Goal: Task Accomplishment & Management: Complete application form

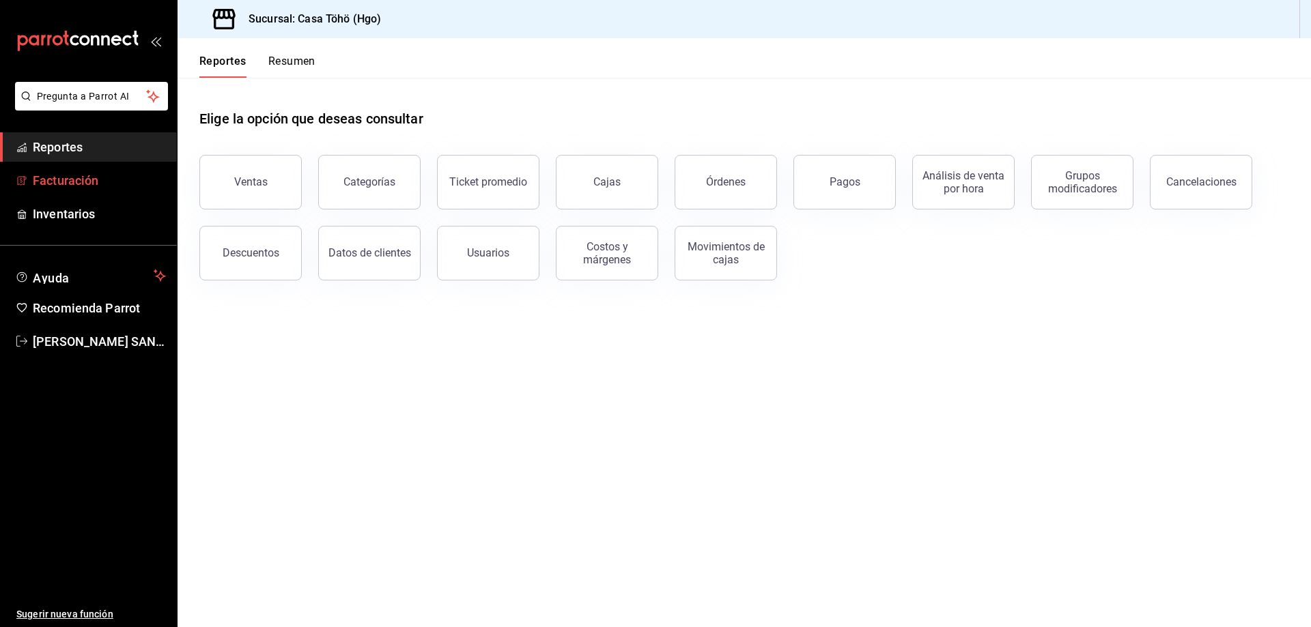
click at [79, 190] on link "Facturación" at bounding box center [88, 180] width 177 height 29
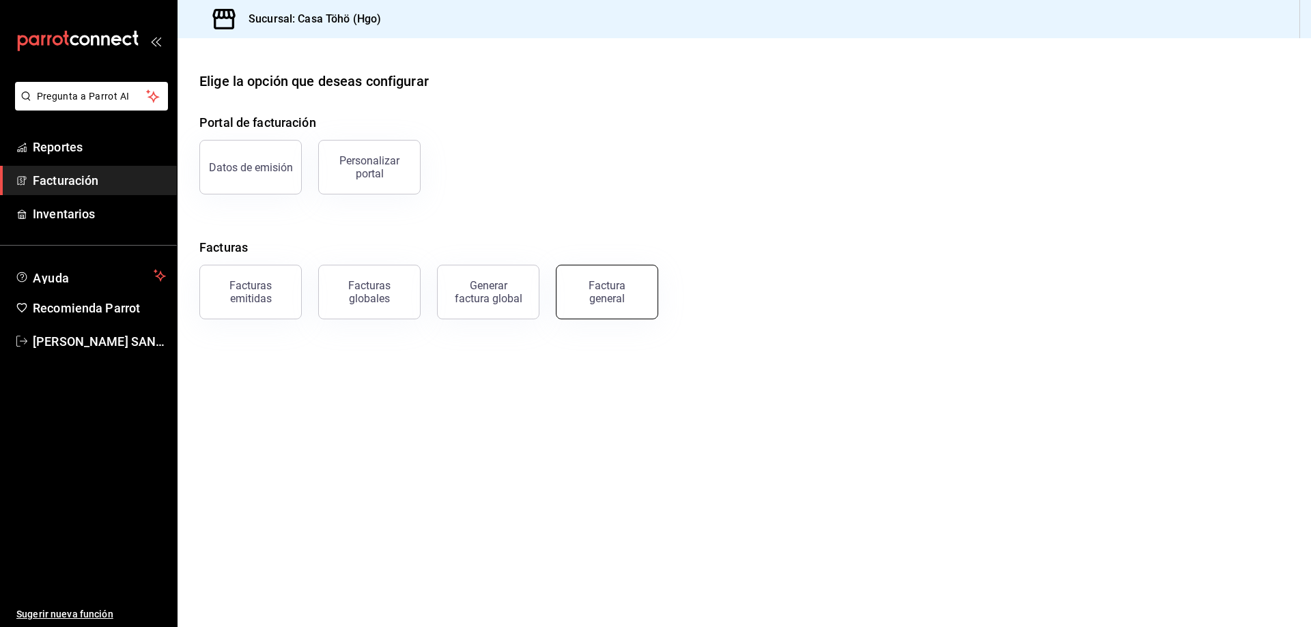
click at [623, 281] on div "Factura general" at bounding box center [607, 292] width 68 height 26
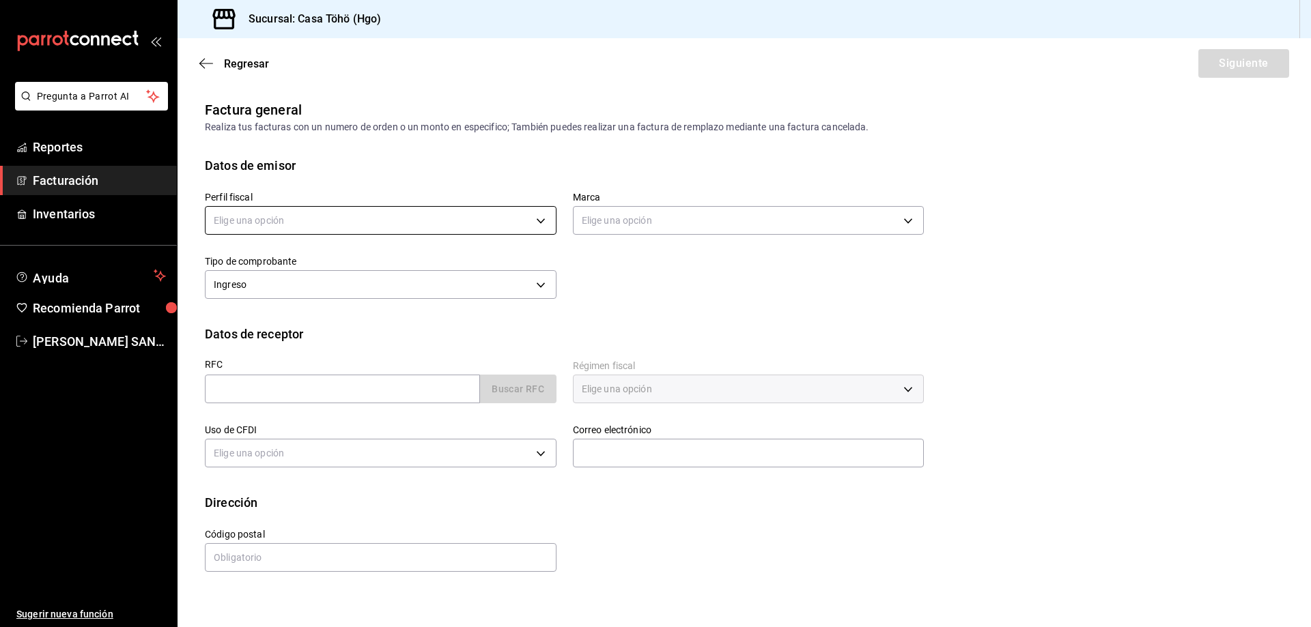
click at [503, 225] on body "Pregunta a Parrot AI Reportes Facturación Inventarios Ayuda Recomienda Parrot […" at bounding box center [655, 313] width 1311 height 627
click at [406, 298] on li "[PERSON_NAME]" at bounding box center [380, 289] width 350 height 25
type input "3714fea9-f59b-4145-9474-cc315d4ea63f"
type input "3863094e-80de-4485-9a79-27000a153f73"
click at [661, 315] on div "Perfil fiscal [PERSON_NAME] 3714fea9-f59b-4145-9474-cc315d4ea63f Marca Casa Töh…" at bounding box center [744, 250] width 1079 height 150
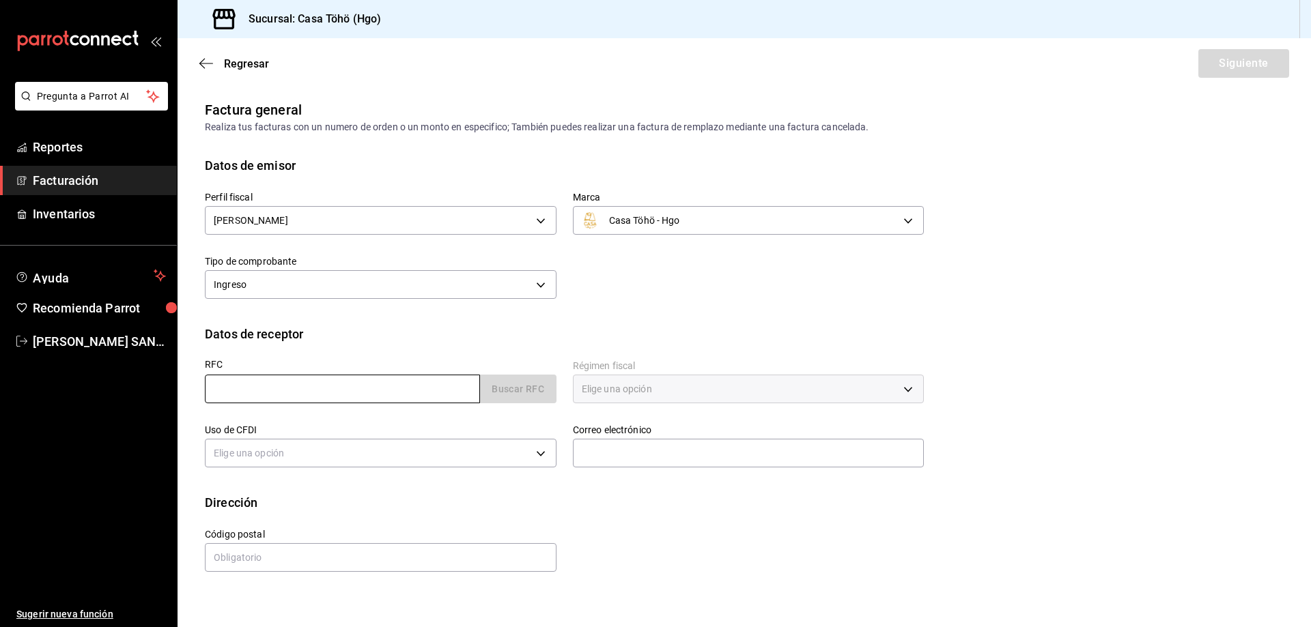
click at [364, 382] on input "text" at bounding box center [342, 389] width 275 height 29
type input "XAXX010101000"
type input "43670"
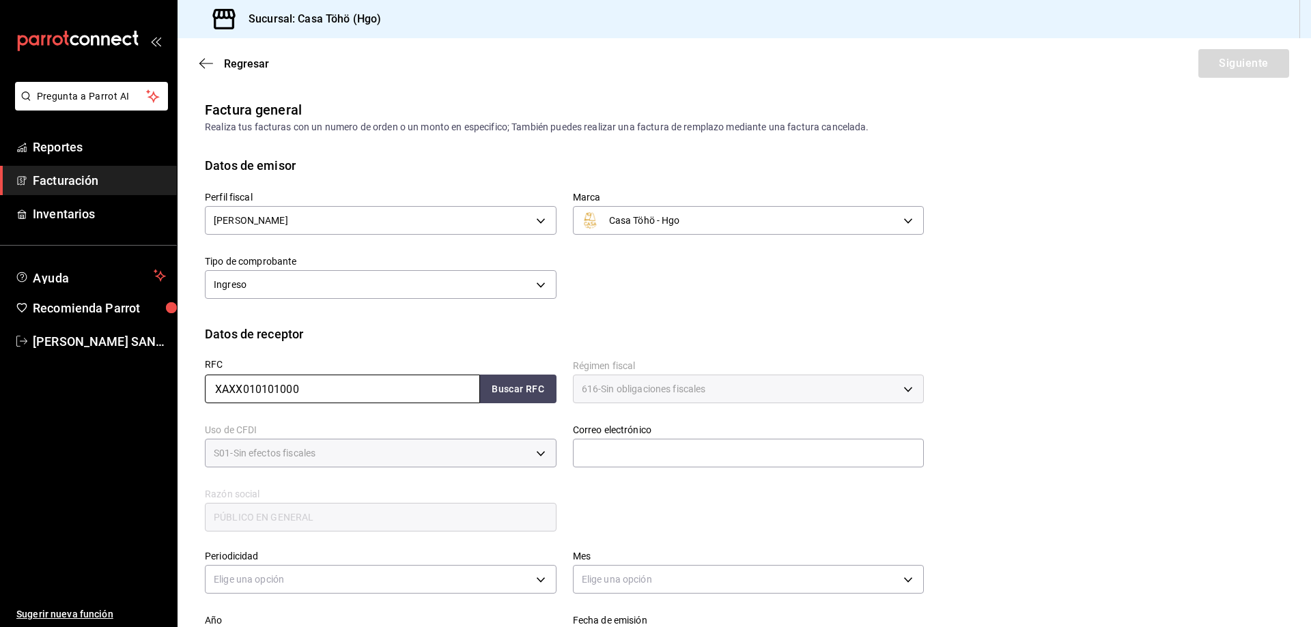
type input "616"
type input "S01"
click at [511, 387] on button "Buscar RFC" at bounding box center [518, 389] width 76 height 29
type input "[EMAIL_ADDRESS][DOMAIN_NAME]"
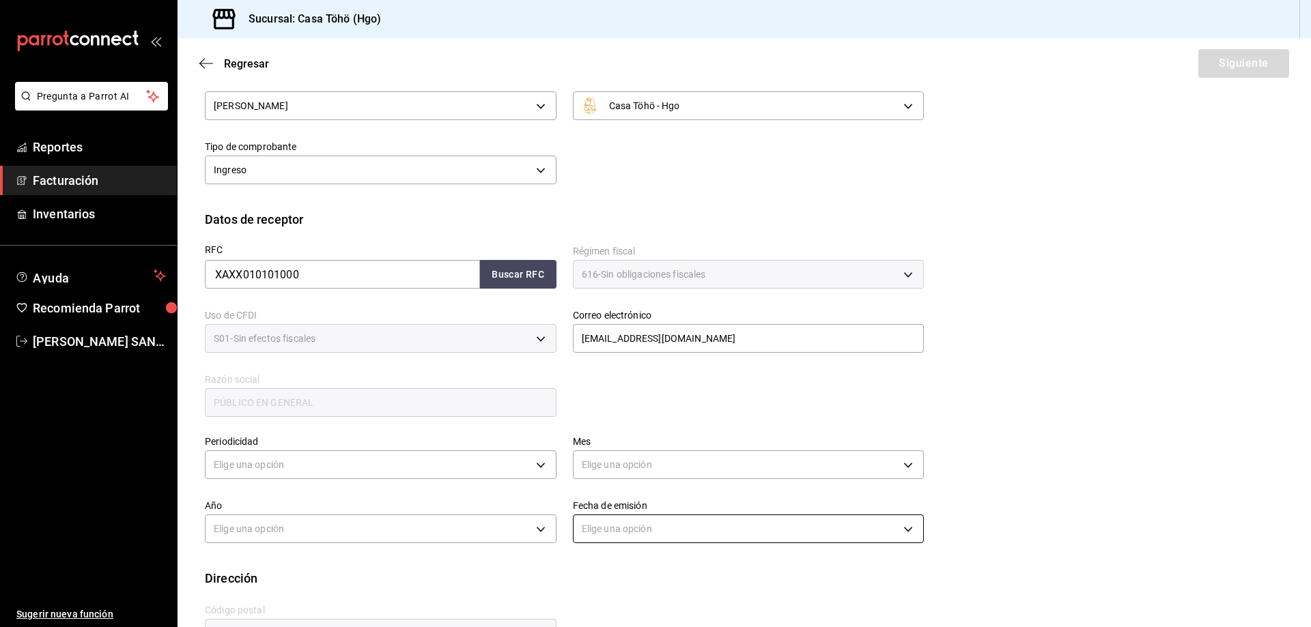
scroll to position [159, 0]
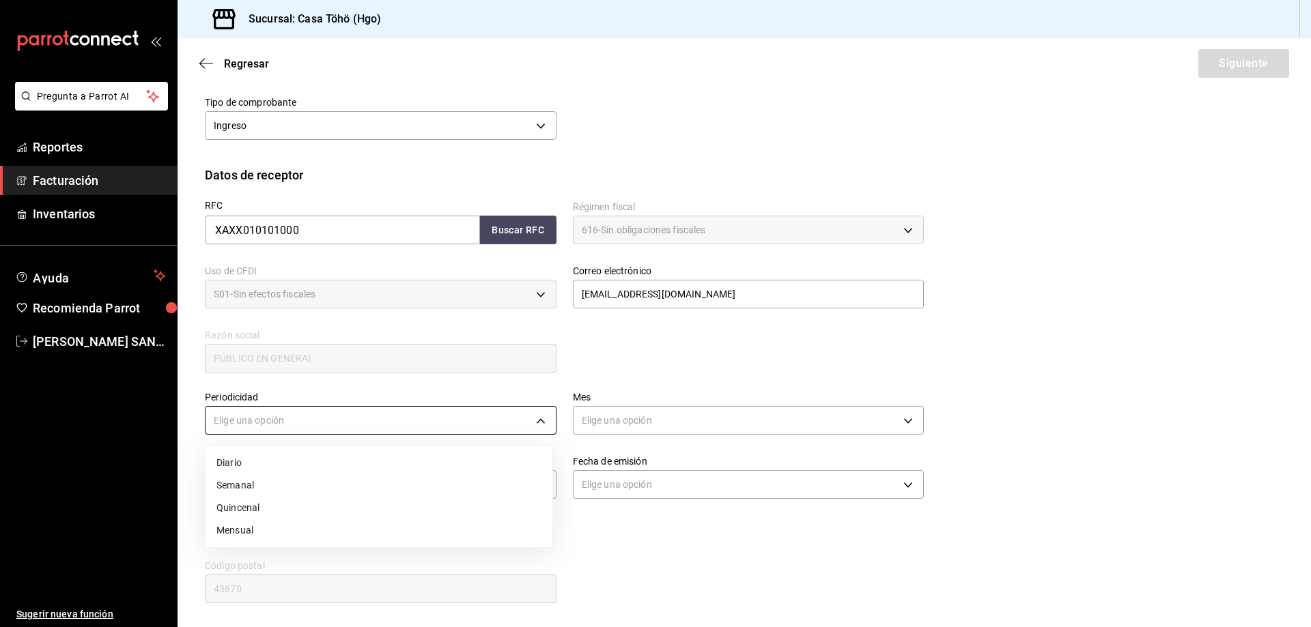
click at [399, 421] on body "Pregunta a Parrot AI Reportes Facturación Inventarios Ayuda Recomienda Parrot […" at bounding box center [655, 313] width 1311 height 627
click at [283, 457] on li "Diario" at bounding box center [378, 463] width 347 height 23
type input "DAILY"
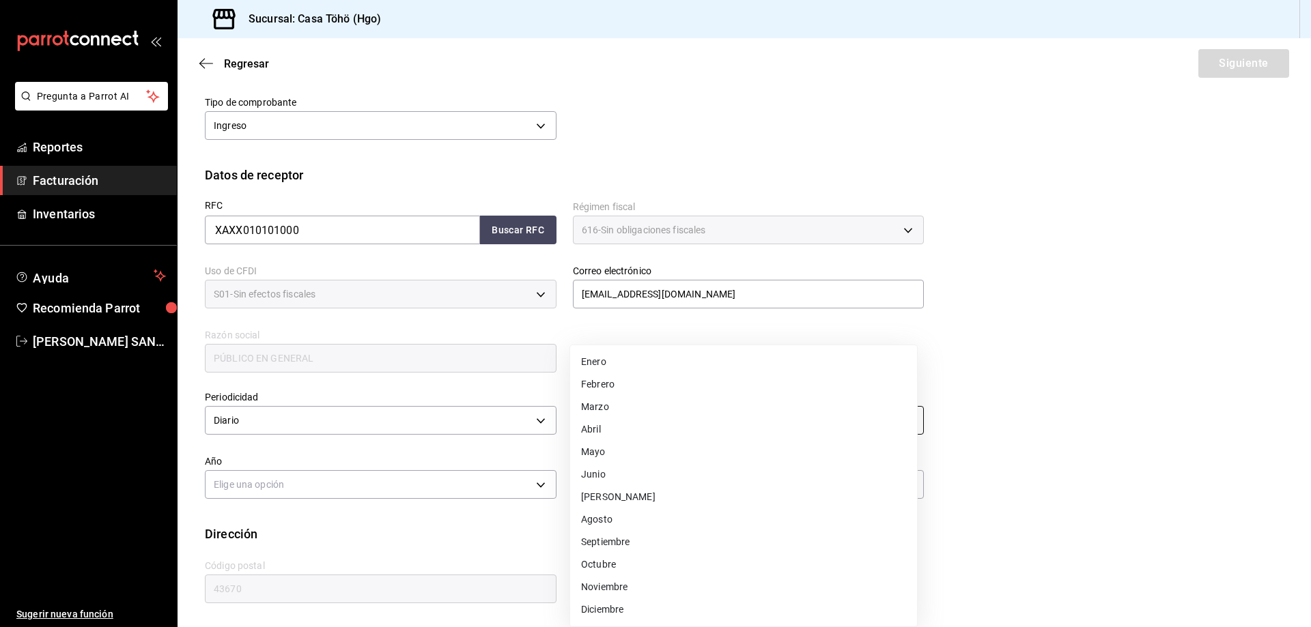
click at [644, 415] on body "Pregunta a Parrot AI Reportes Facturación Inventarios Ayuda Recomienda Parrot […" at bounding box center [655, 313] width 1311 height 627
click at [642, 515] on li "Agosto" at bounding box center [743, 520] width 347 height 23
type input "8"
click at [356, 480] on body "Pregunta a Parrot AI Reportes Facturación Inventarios Ayuda Recomienda Parrot […" at bounding box center [655, 313] width 1311 height 627
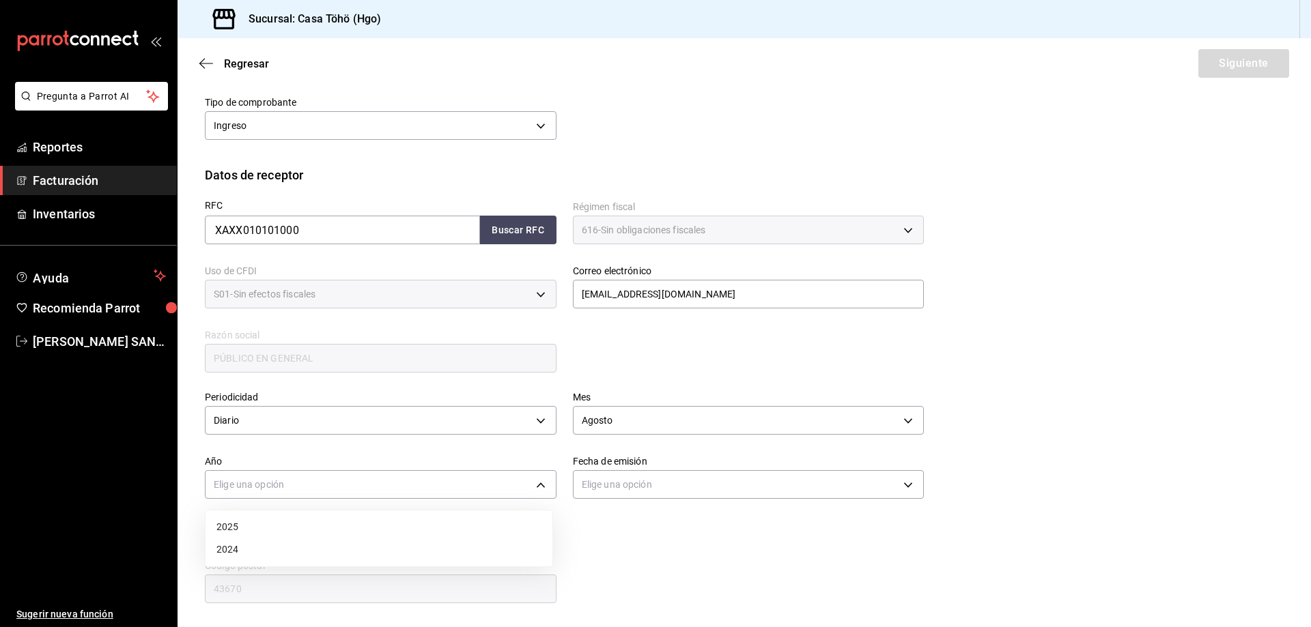
click at [314, 522] on li "2025" at bounding box center [378, 527] width 347 height 23
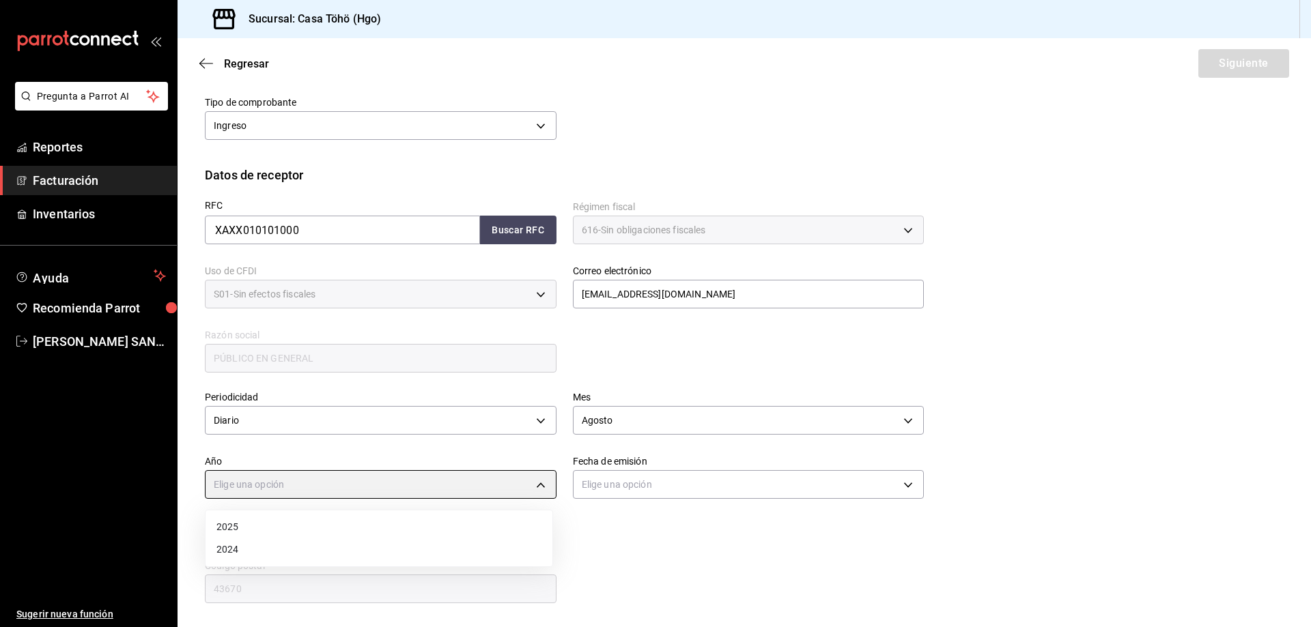
type input "2025"
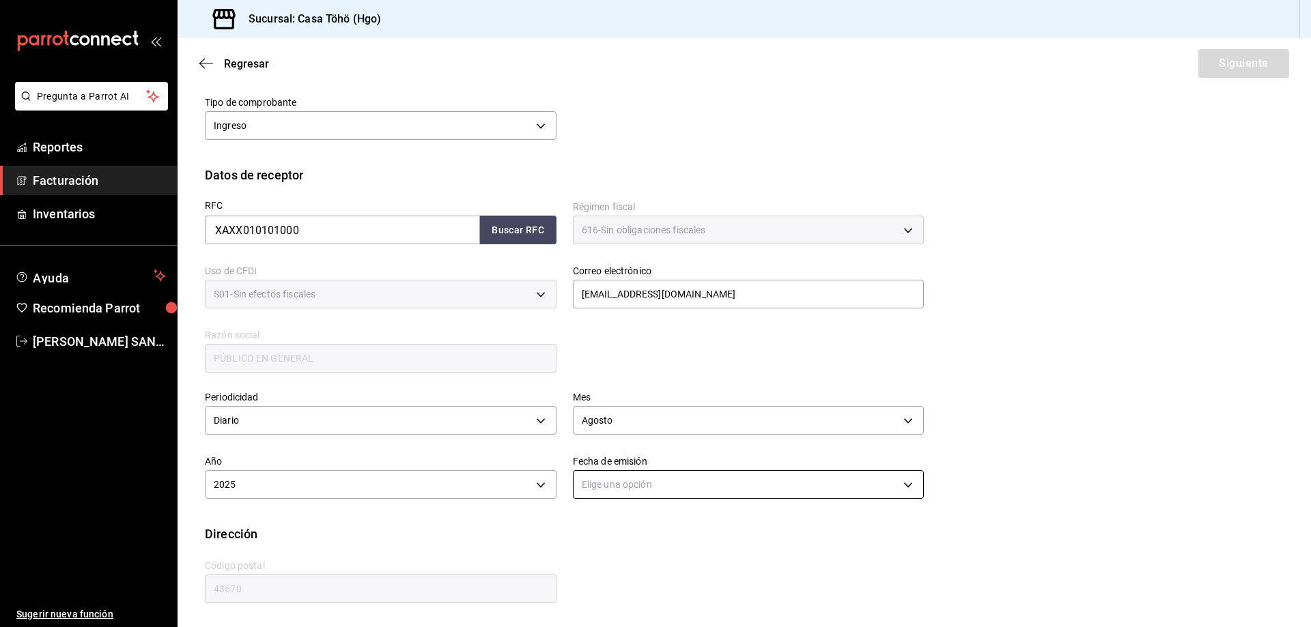
click at [643, 490] on body "Pregunta a Parrot AI Reportes Facturación Inventarios Ayuda Recomienda Parrot […" at bounding box center [655, 313] width 1311 height 627
click at [604, 551] on li "Ayer" at bounding box center [743, 550] width 347 height 23
type input "[DATE]"
click at [1232, 70] on button "Siguiente" at bounding box center [1243, 63] width 91 height 29
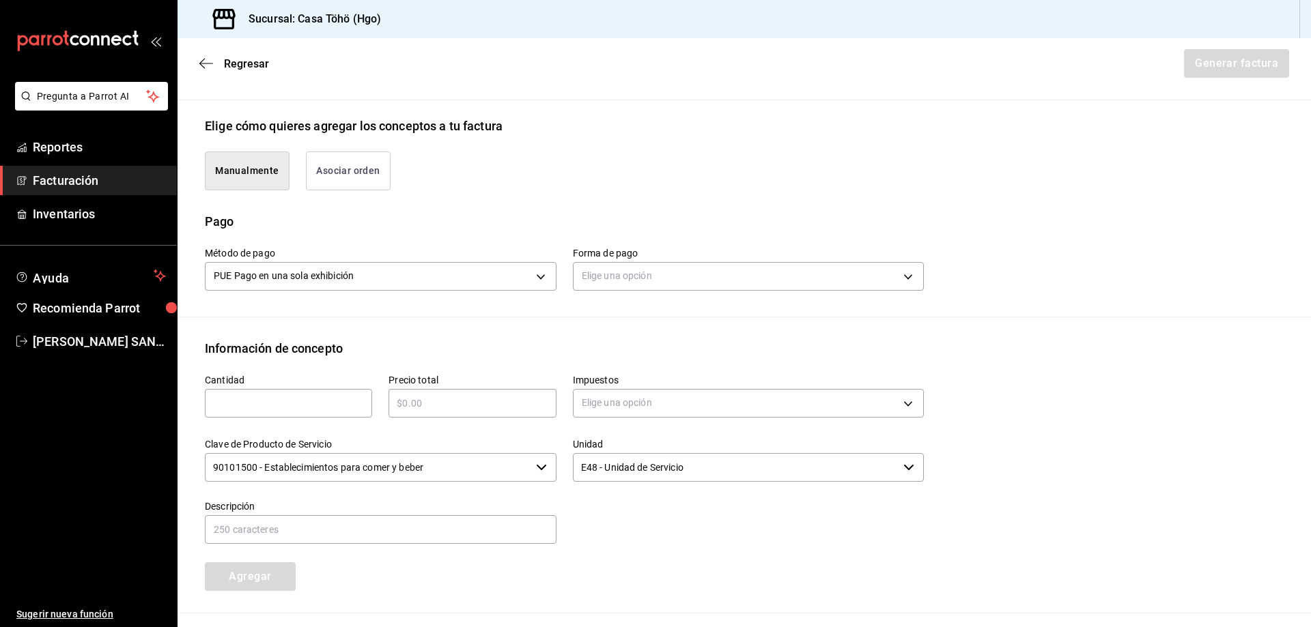
click at [345, 180] on button "Asociar orden" at bounding box center [348, 171] width 85 height 39
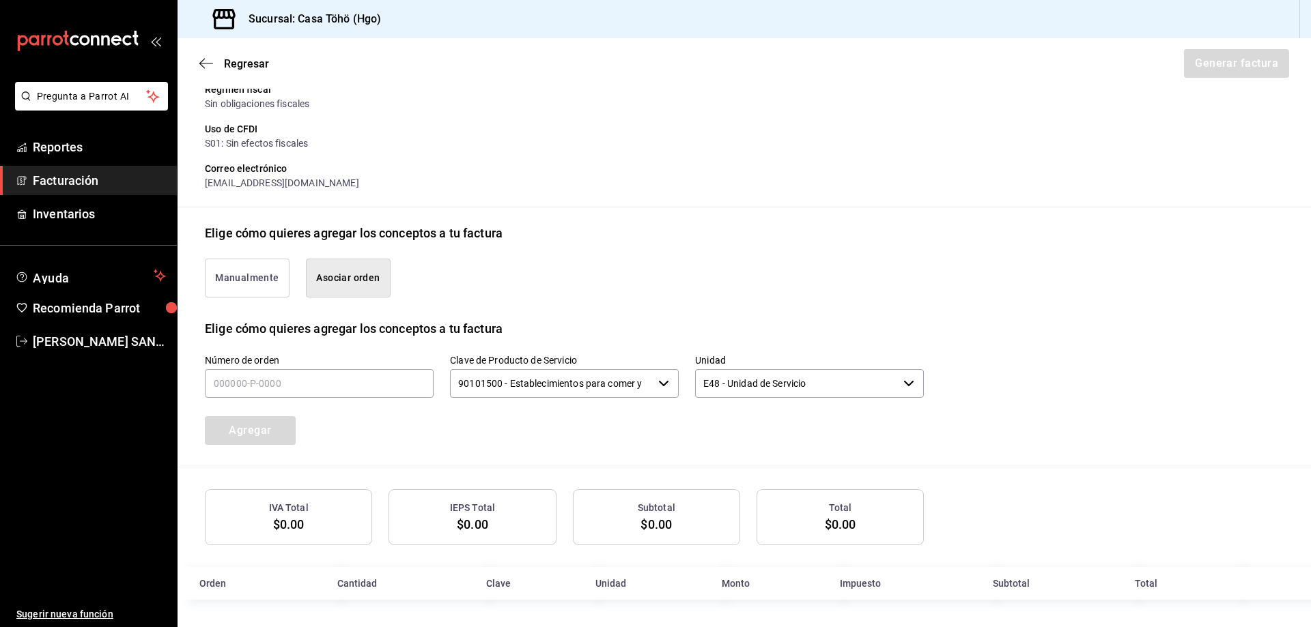
scroll to position [189, 0]
click at [249, 377] on input "text" at bounding box center [319, 383] width 229 height 29
type input "210825-p-0061"
click at [268, 431] on button "Agregar" at bounding box center [250, 430] width 91 height 29
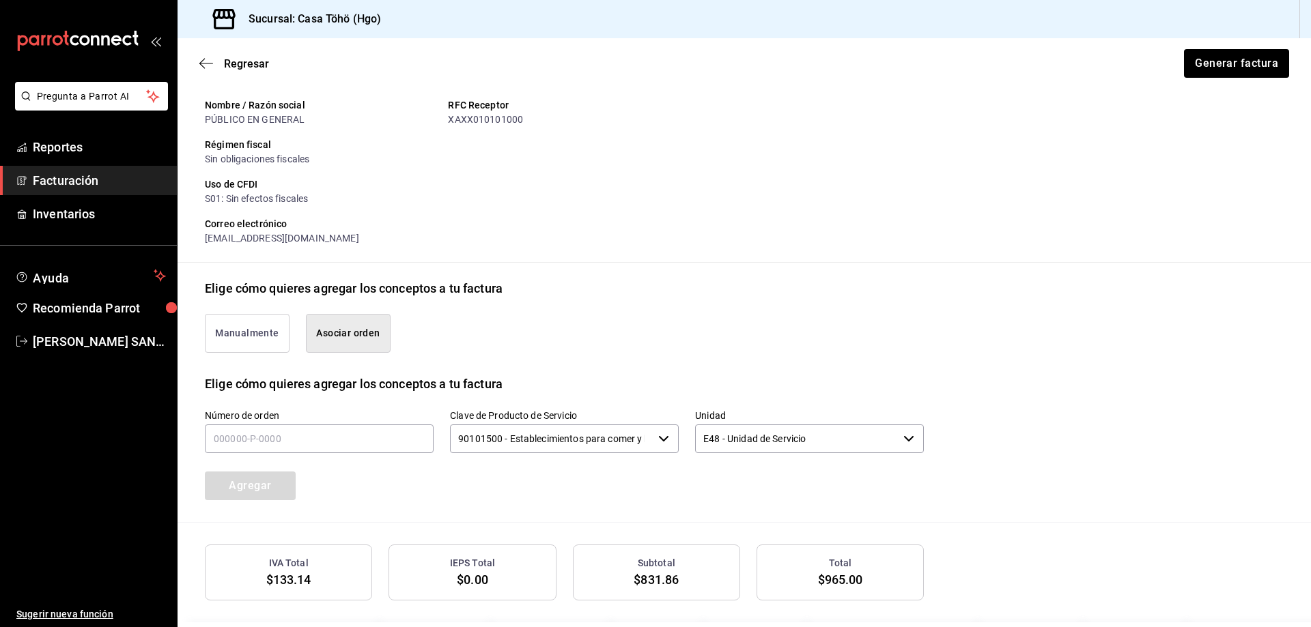
scroll to position [223, 0]
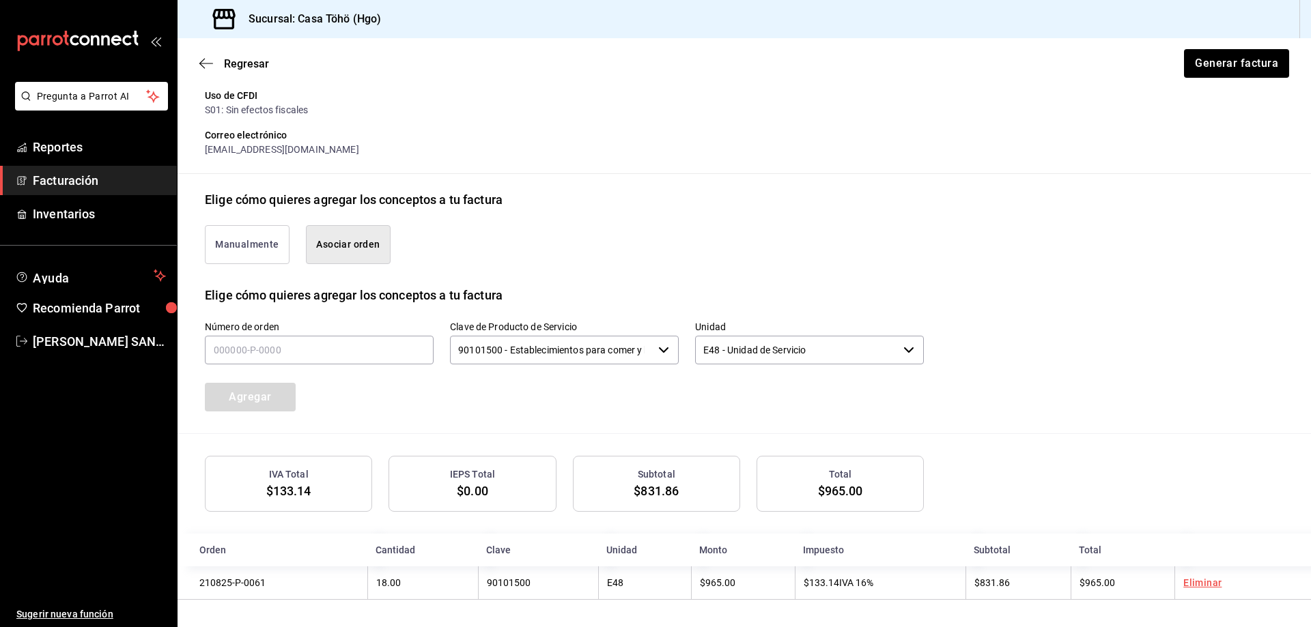
click at [271, 247] on button "Manualmente" at bounding box center [247, 244] width 85 height 39
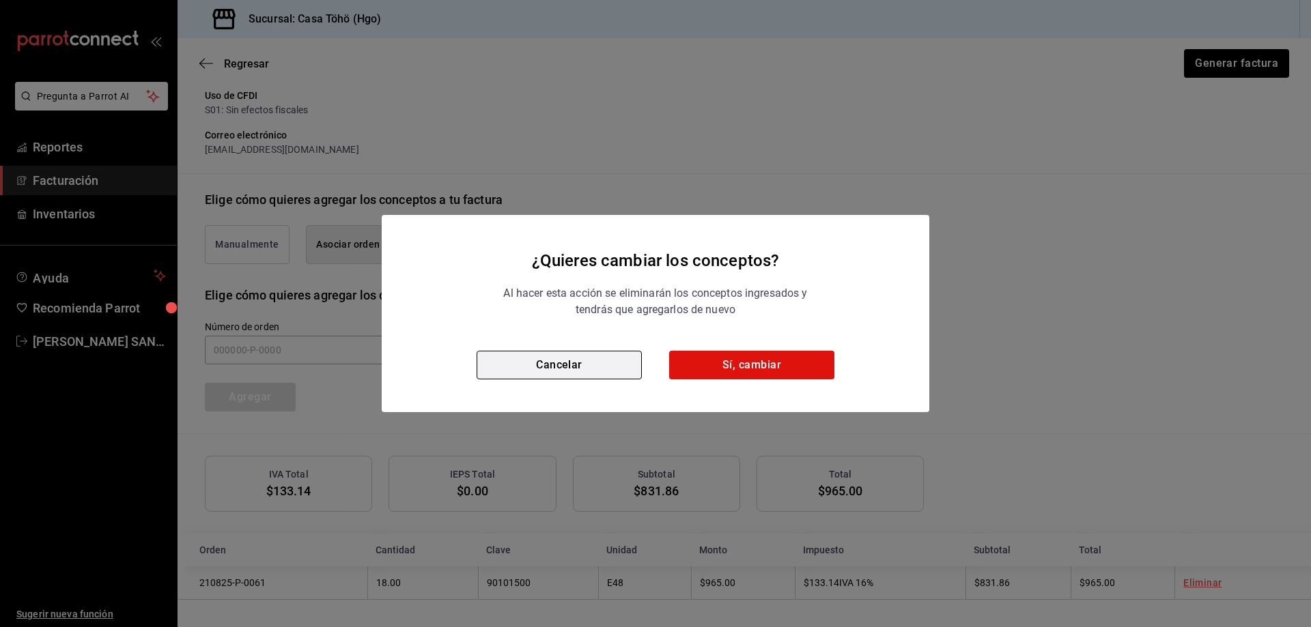
click at [554, 367] on button "Cancelar" at bounding box center [559, 365] width 165 height 29
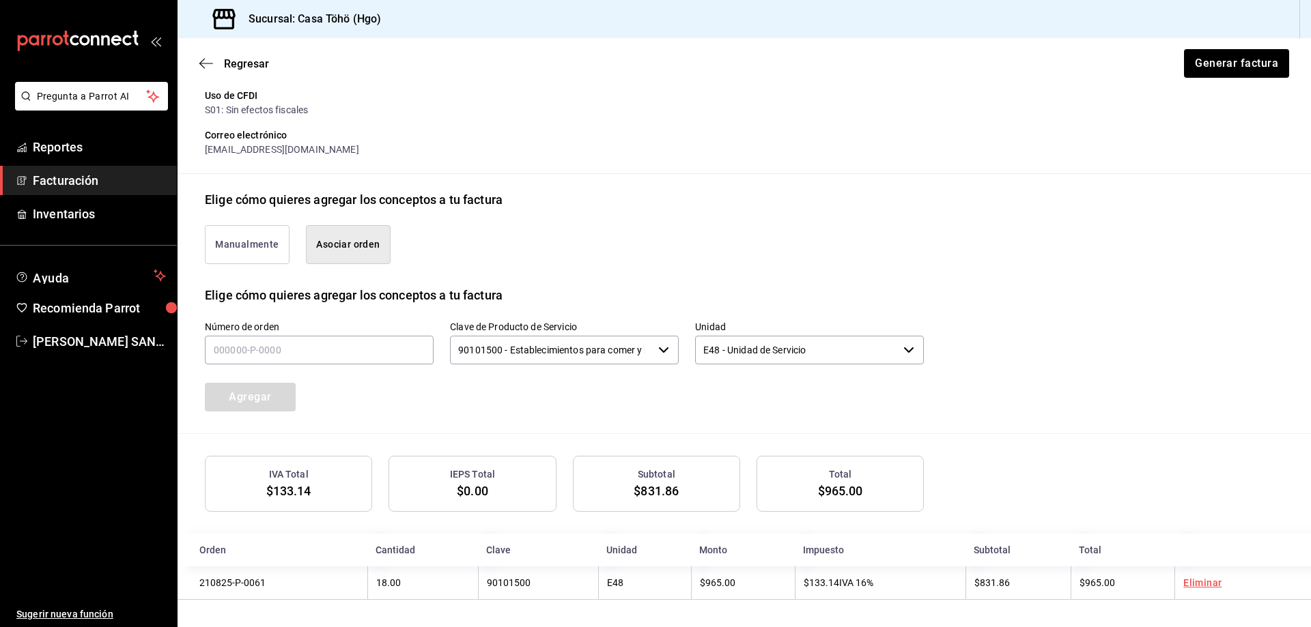
click at [333, 248] on button "Asociar orden" at bounding box center [348, 244] width 85 height 39
click at [279, 242] on button "Manualmente" at bounding box center [247, 244] width 85 height 39
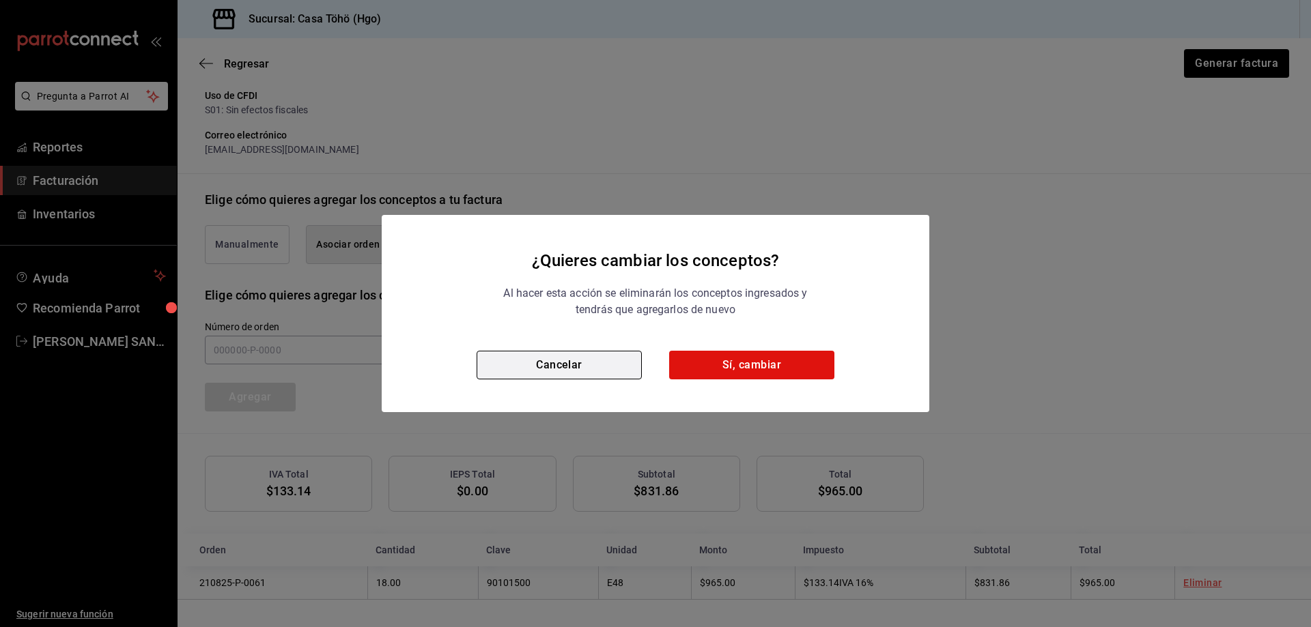
click at [592, 371] on button "Cancelar" at bounding box center [559, 365] width 165 height 29
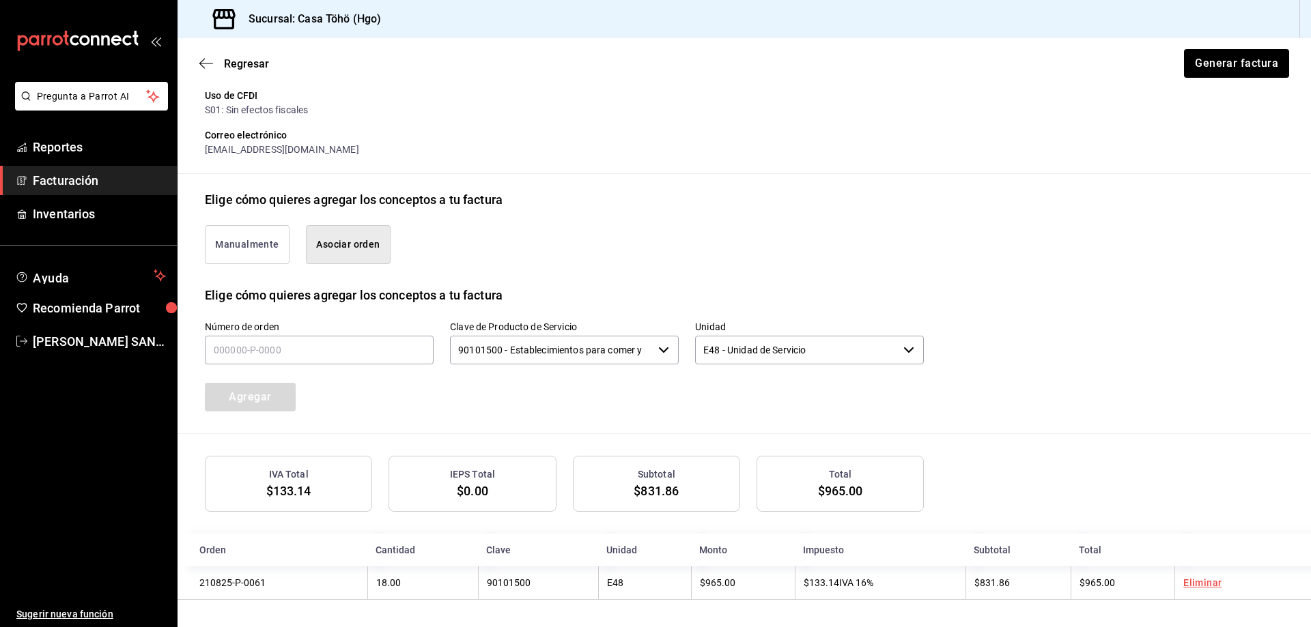
click at [343, 250] on button "Asociar orden" at bounding box center [348, 244] width 85 height 39
click at [248, 243] on button "Manualmente" at bounding box center [247, 244] width 85 height 39
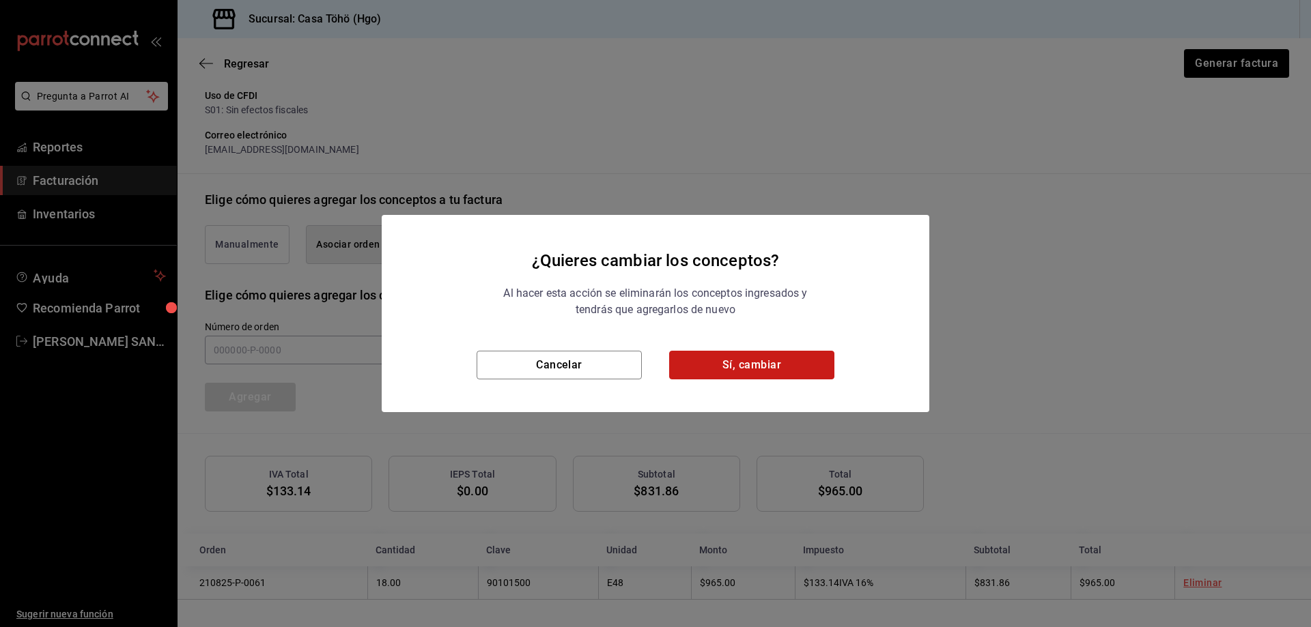
click at [748, 368] on button "Sí, cambiar" at bounding box center [751, 365] width 165 height 29
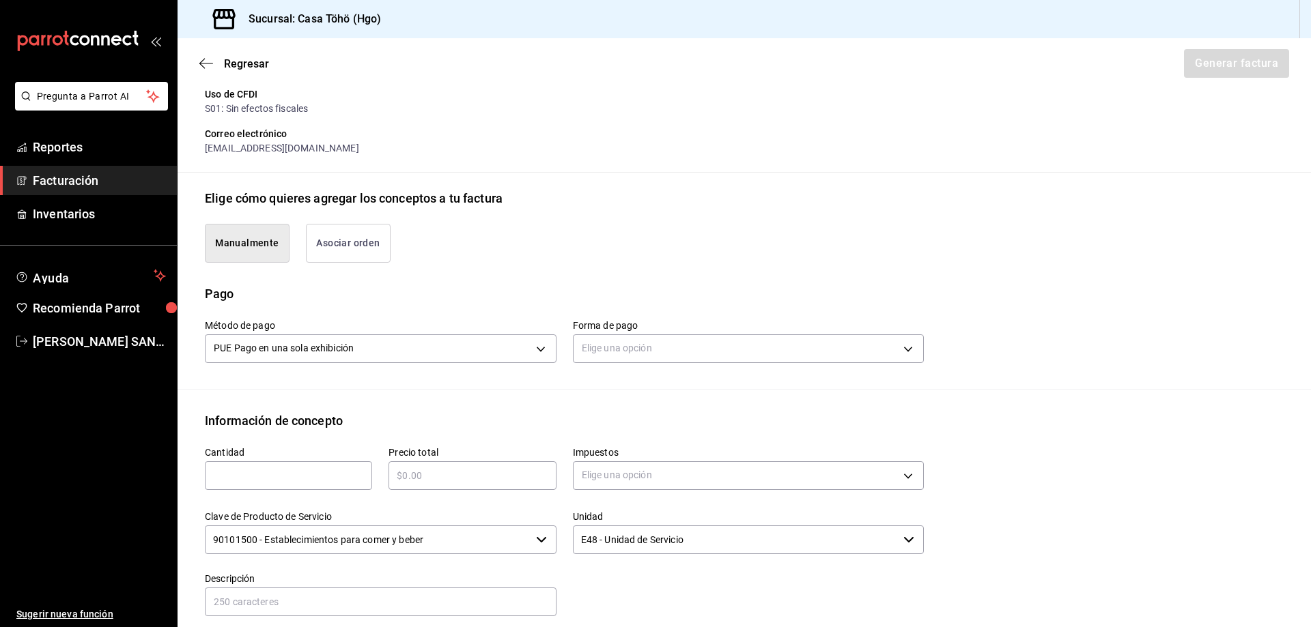
click at [258, 250] on button "Manualmente" at bounding box center [247, 243] width 85 height 39
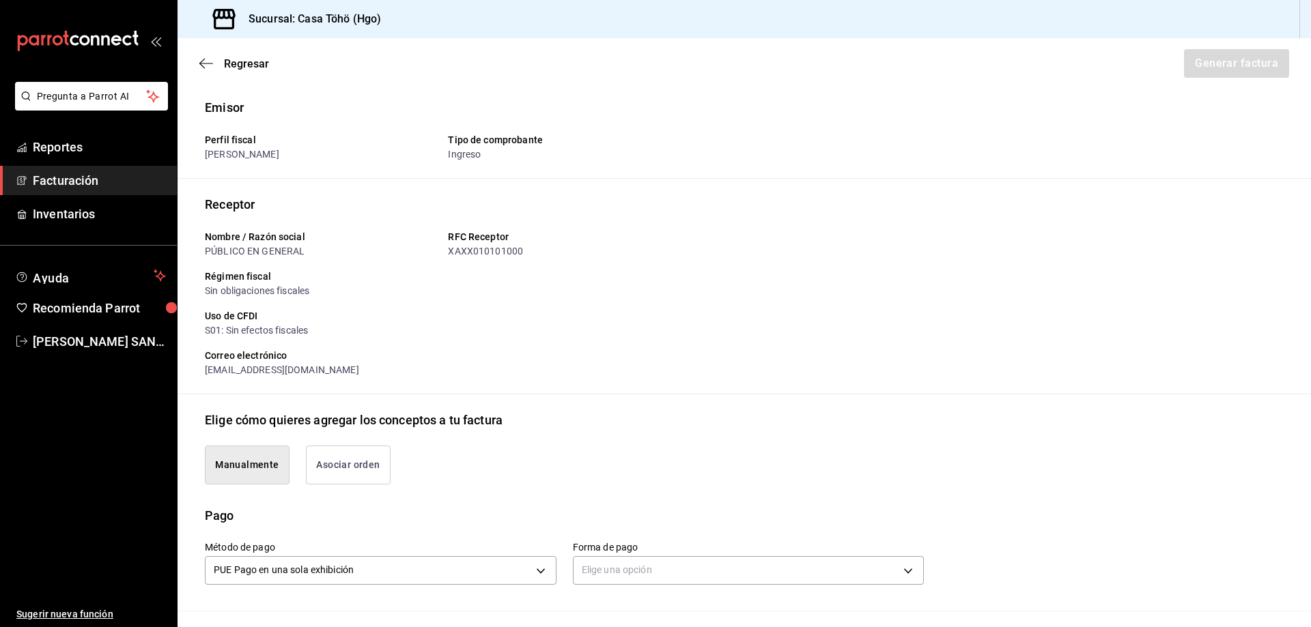
scroll to position [0, 0]
click at [204, 63] on icon "button" at bounding box center [206, 63] width 14 height 12
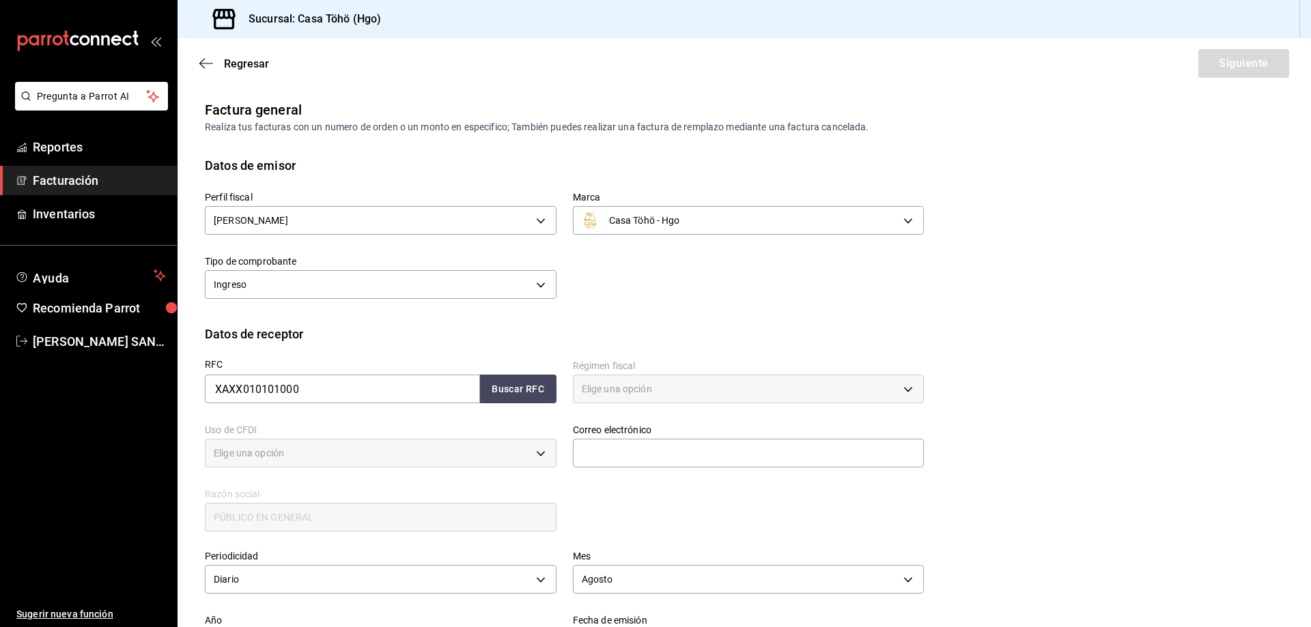
type input "616"
type input "S01"
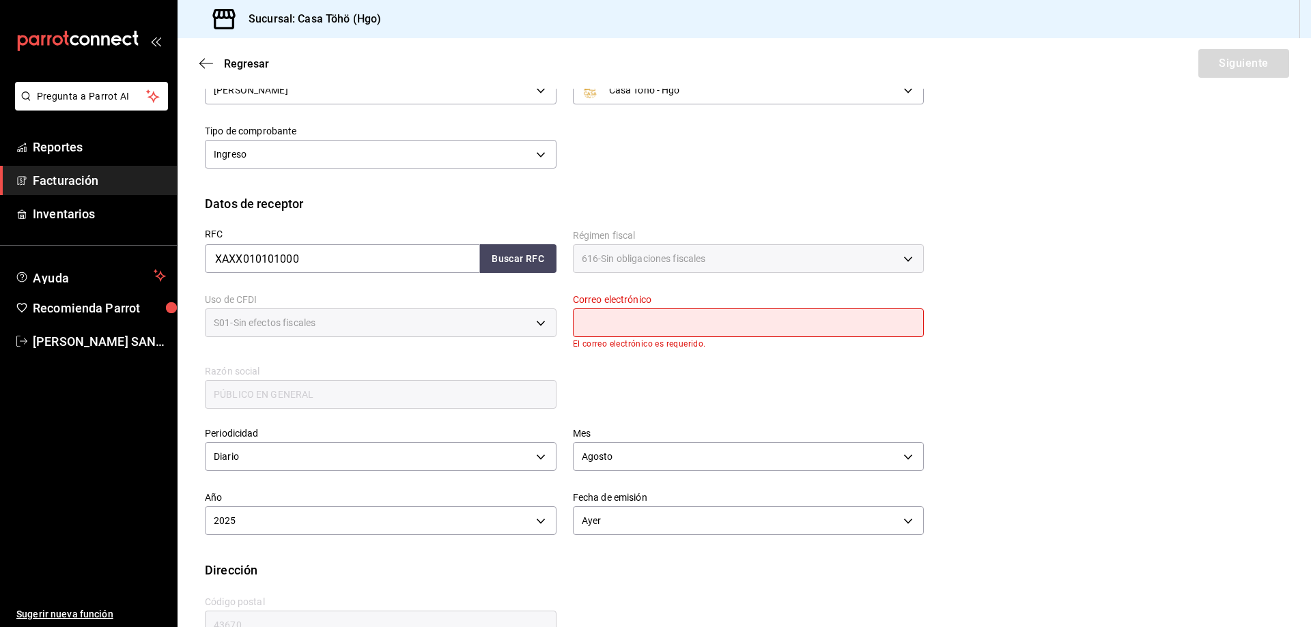
scroll to position [137, 0]
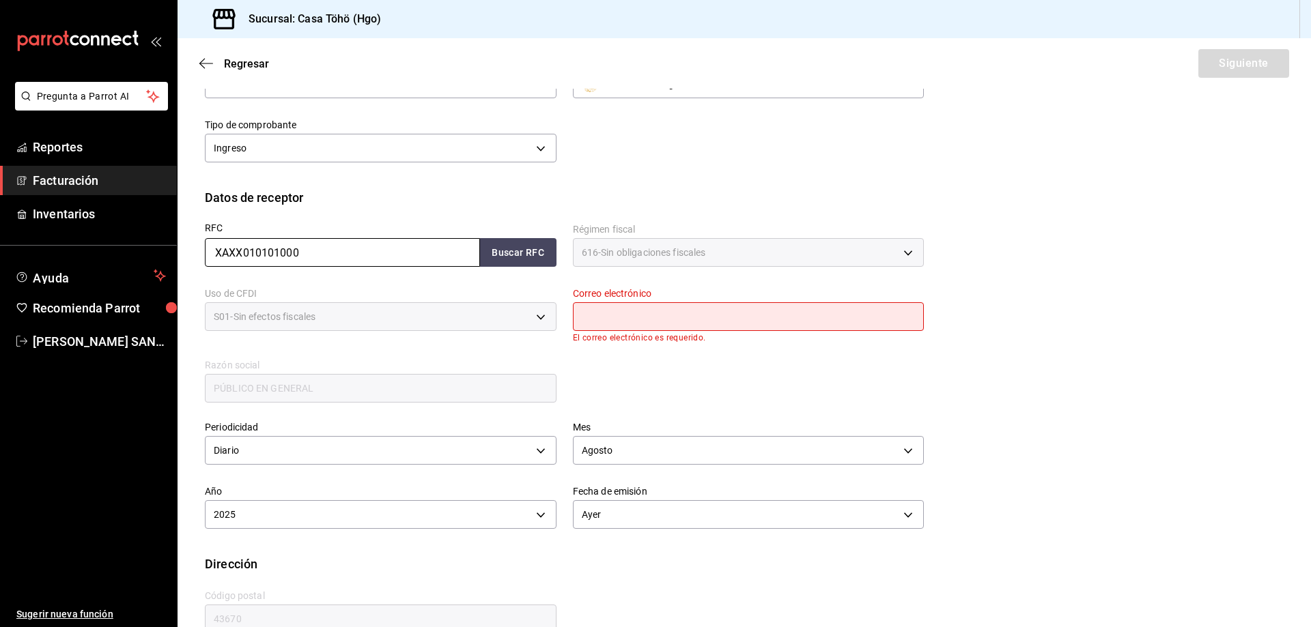
drag, startPoint x: 324, startPoint y: 249, endPoint x: 179, endPoint y: 259, distance: 145.0
click at [179, 259] on div "Datos de receptor RFC XAXX010101000 Buscar RFC Régimen fiscal 616 - Sin obligac…" at bounding box center [743, 307] width 1133 height 238
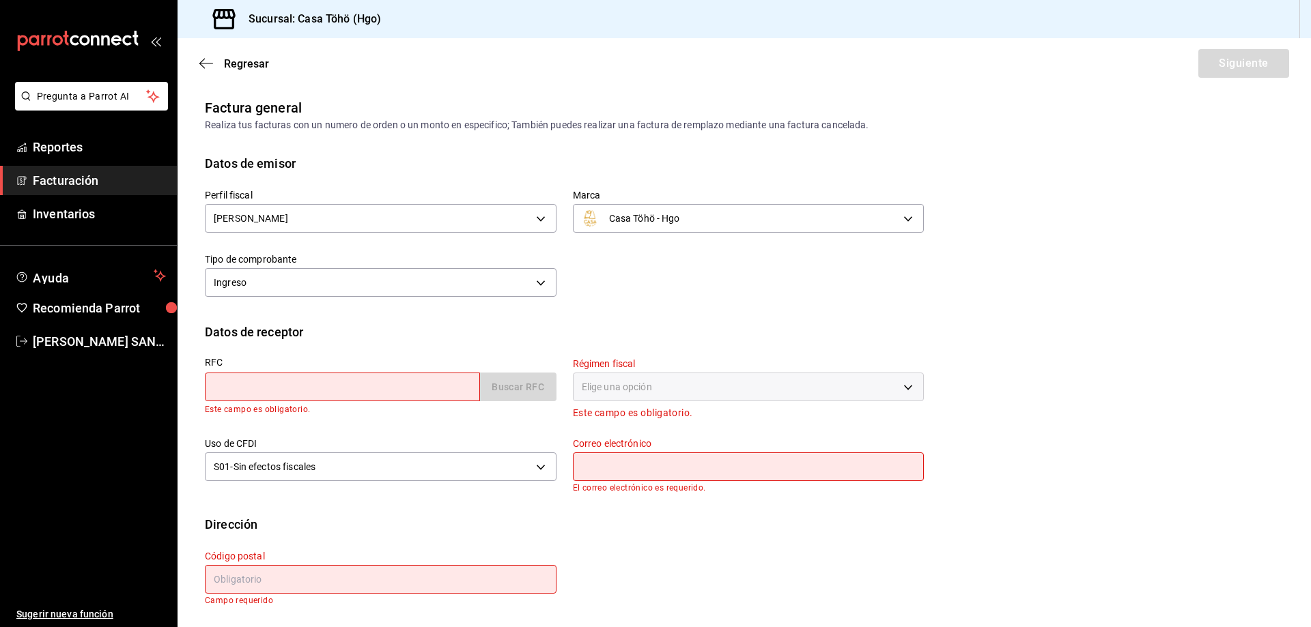
scroll to position [2, 0]
click at [241, 376] on input "text" at bounding box center [342, 387] width 275 height 29
type input "LSE830905MA4"
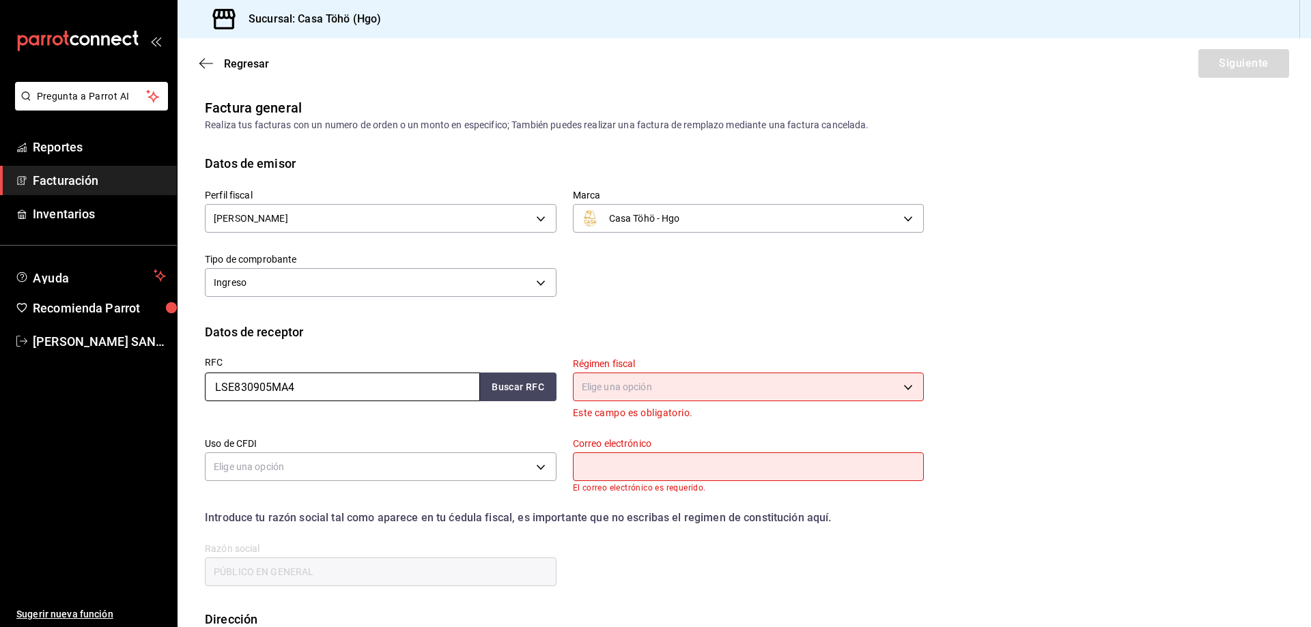
scroll to position [97, 0]
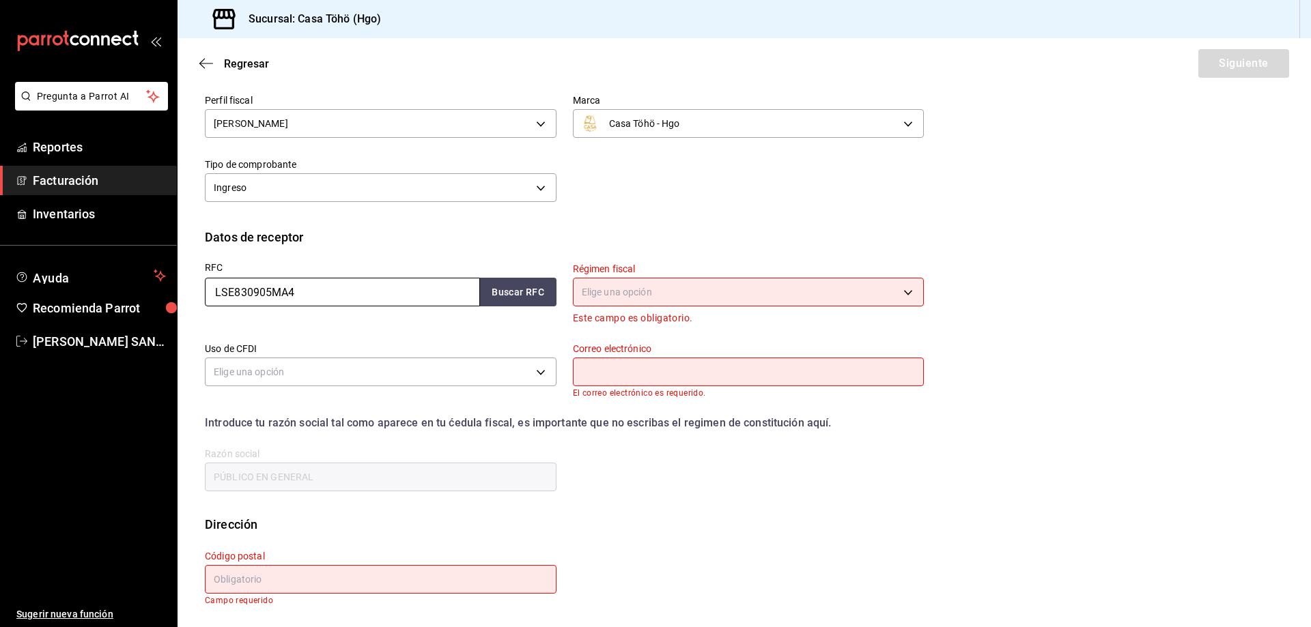
type input "LSE830905MA4"
click at [655, 297] on body "Pregunta a Parrot AI Reportes Facturación Inventarios Ayuda Recomienda Parrot […" at bounding box center [655, 313] width 1311 height 627
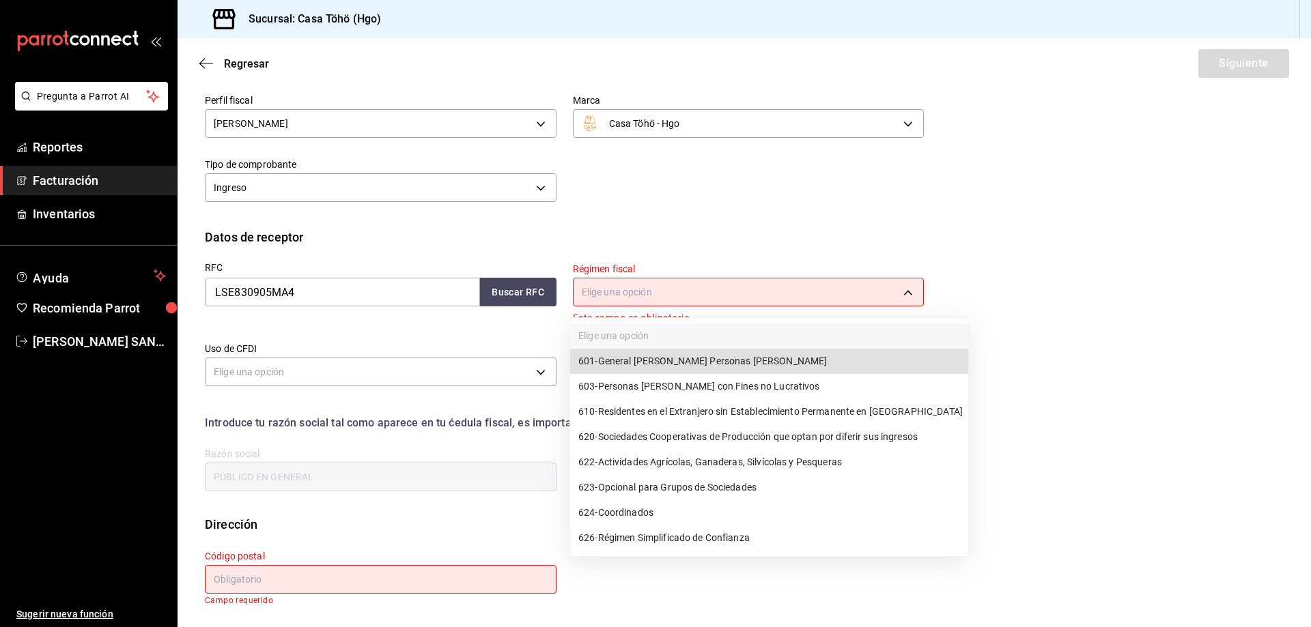
click at [730, 365] on span "601 - General [PERSON_NAME] Personas [PERSON_NAME]" at bounding box center [702, 361] width 248 height 14
type input "601"
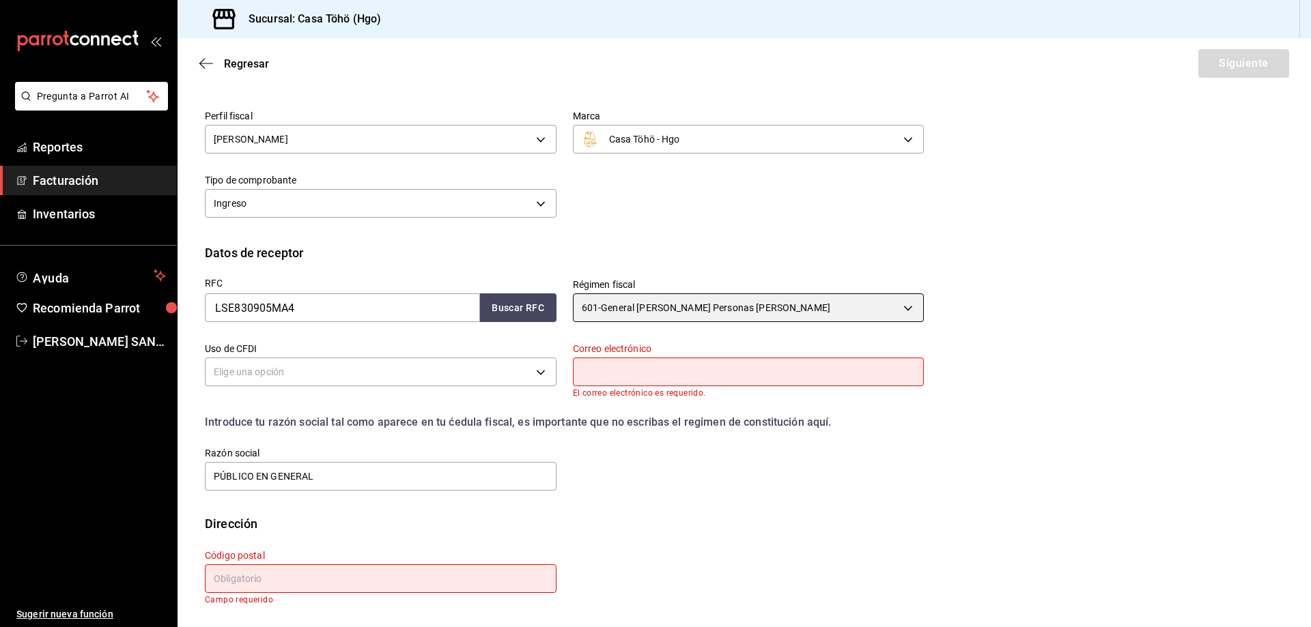
scroll to position [81, 0]
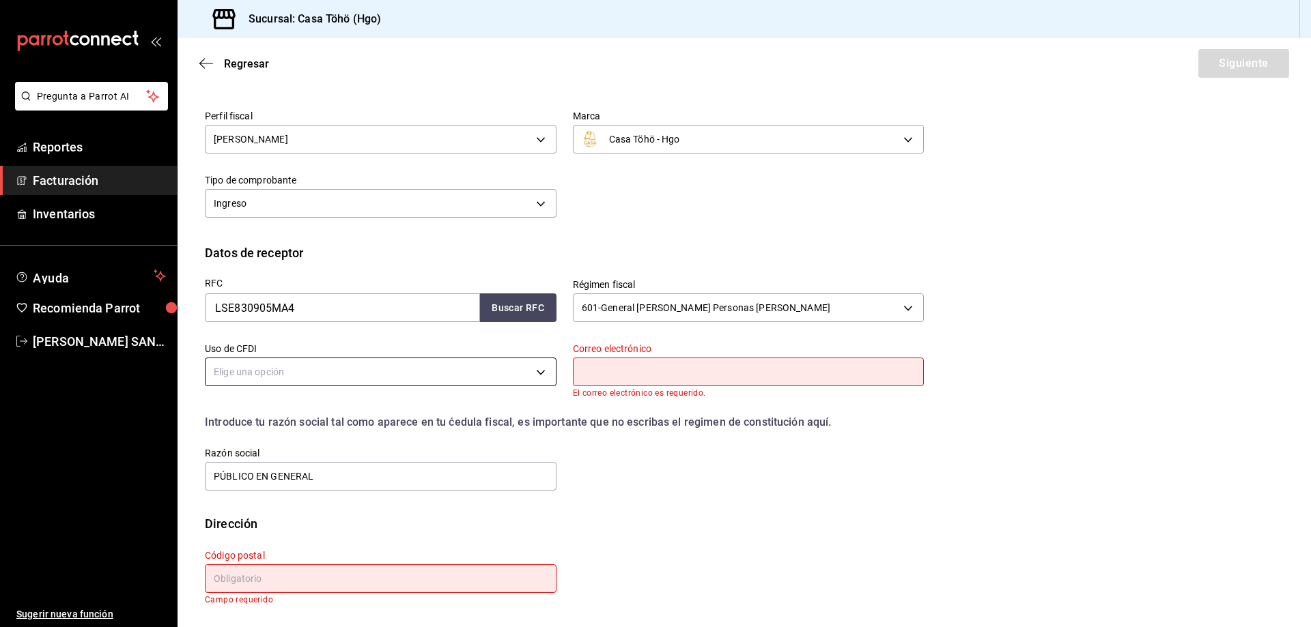
click at [453, 375] on body "Pregunta a Parrot AI Reportes Facturación Inventarios Ayuda Recomienda Parrot […" at bounding box center [655, 313] width 1311 height 627
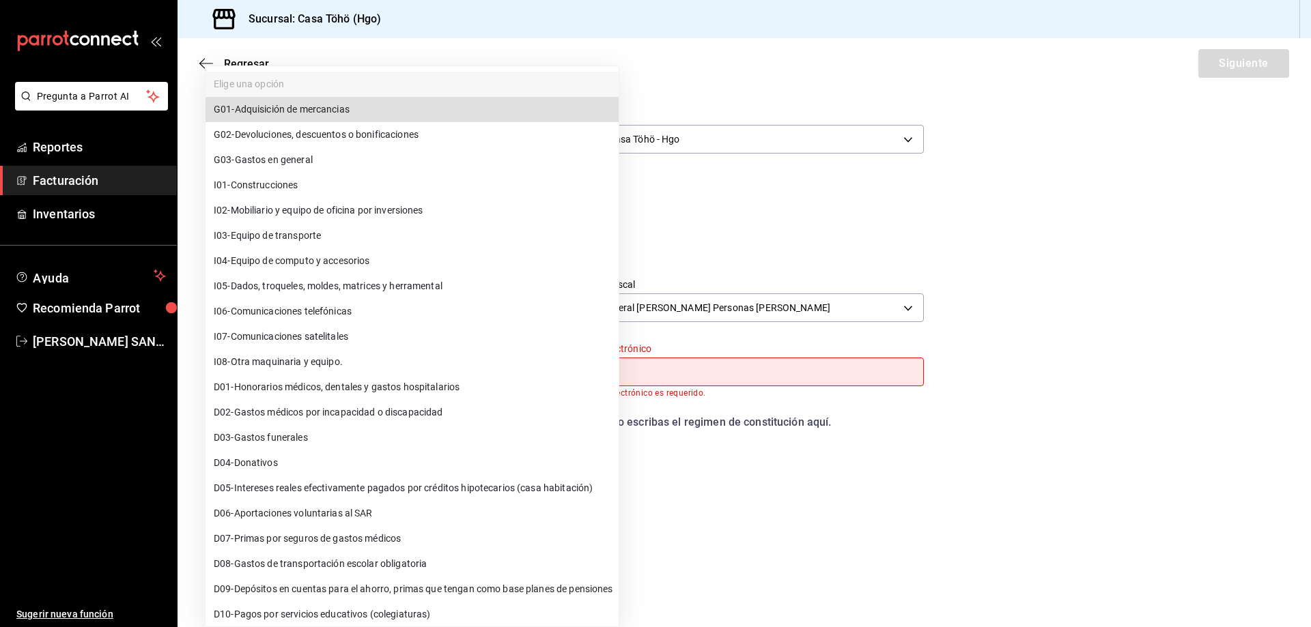
click at [318, 162] on li "G03 - Gastos en general" at bounding box center [411, 159] width 413 height 25
type input "G03"
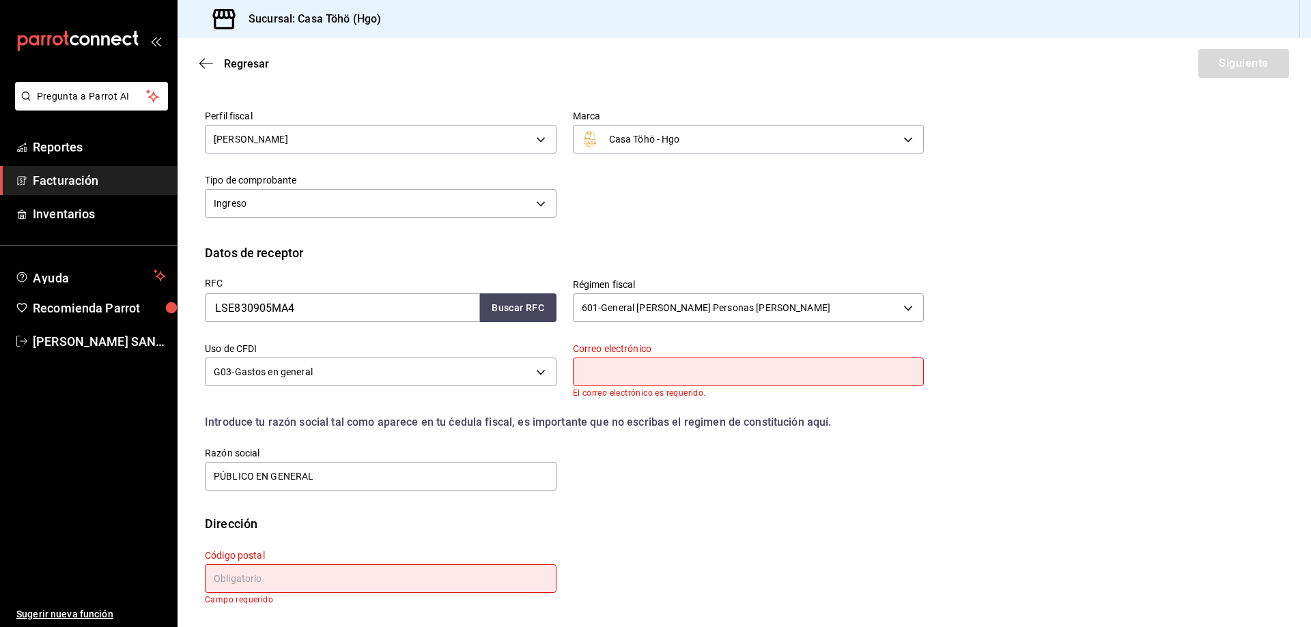
click at [616, 374] on input "text" at bounding box center [749, 372] width 352 height 29
click at [689, 371] on input "text" at bounding box center [749, 372] width 352 height 29
type input "a"
type input "admin"
click at [705, 371] on input "admin" at bounding box center [749, 372] width 352 height 29
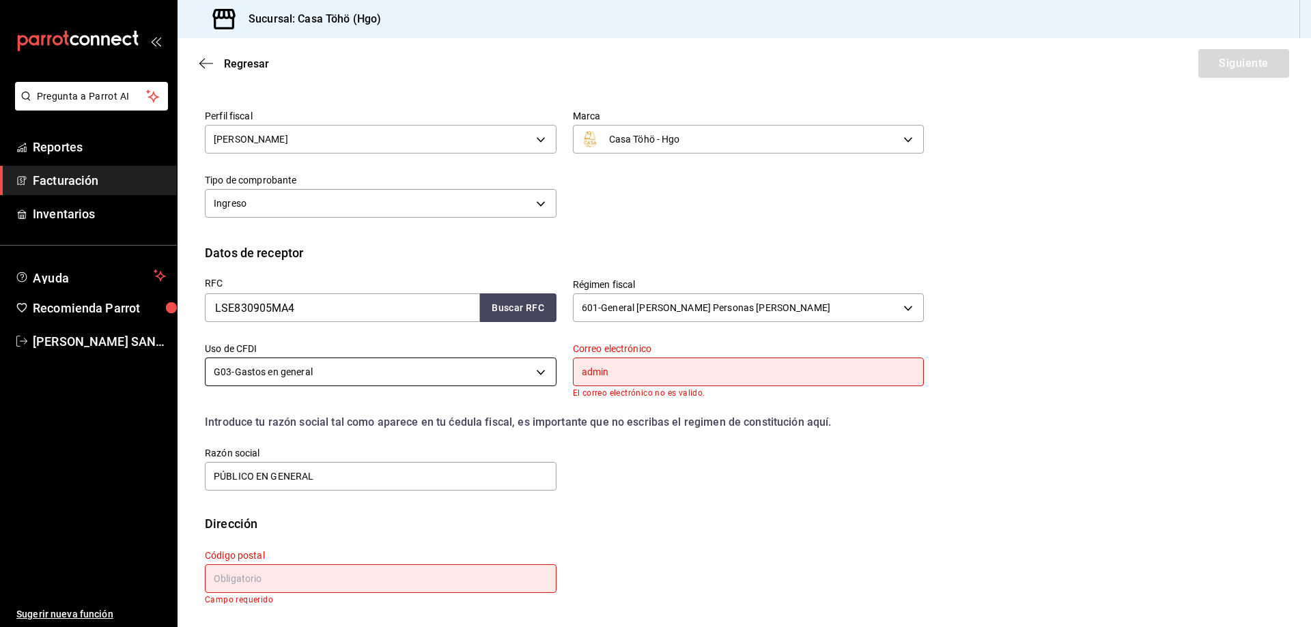
drag, startPoint x: 629, startPoint y: 379, endPoint x: 513, endPoint y: 381, distance: 116.8
click at [513, 381] on div "RFC LSE830905MA4 Buscar RFC Régimen fiscal 601 - General [PERSON_NAME] Personas…" at bounding box center [555, 377] width 735 height 231
click at [662, 504] on div "RFC LSE830905MA4 Buscar RFC Régimen fiscal 601 - General [PERSON_NAME] Personas…" at bounding box center [744, 388] width 1079 height 253
click at [332, 585] on input "text" at bounding box center [381, 579] width 352 height 29
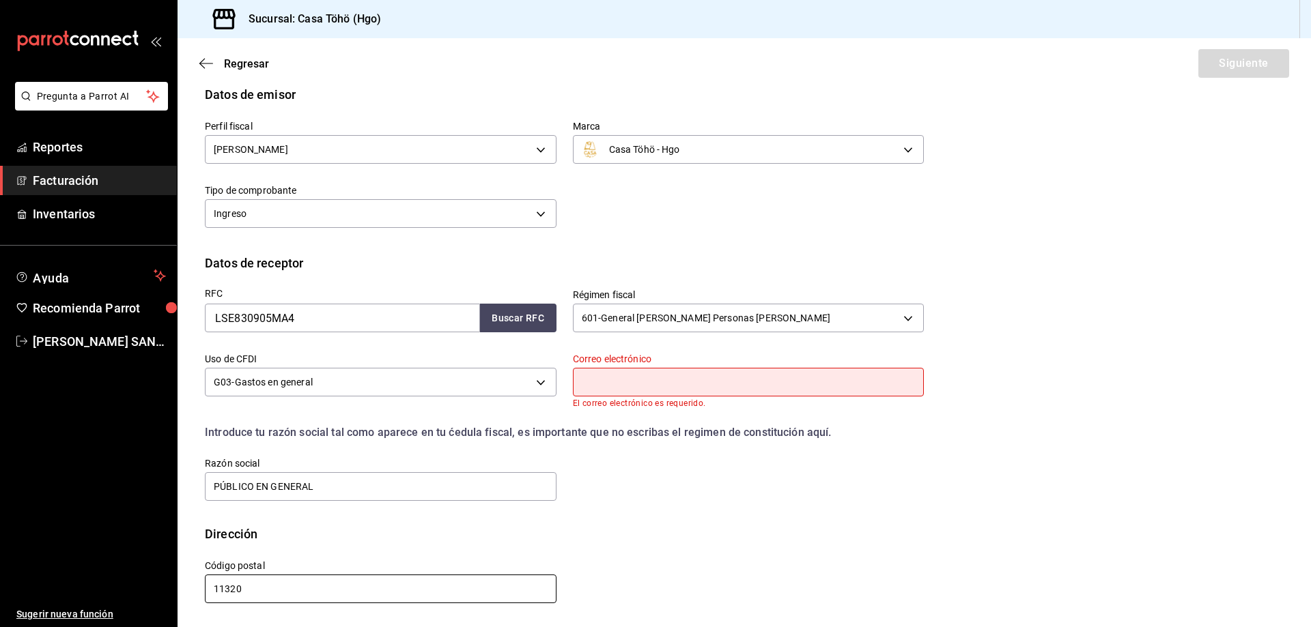
scroll to position [71, 0]
type input "11320"
click at [638, 373] on input "text" at bounding box center [749, 382] width 352 height 29
type input "[EMAIL_ADDRESS][DOMAIN_NAME]"
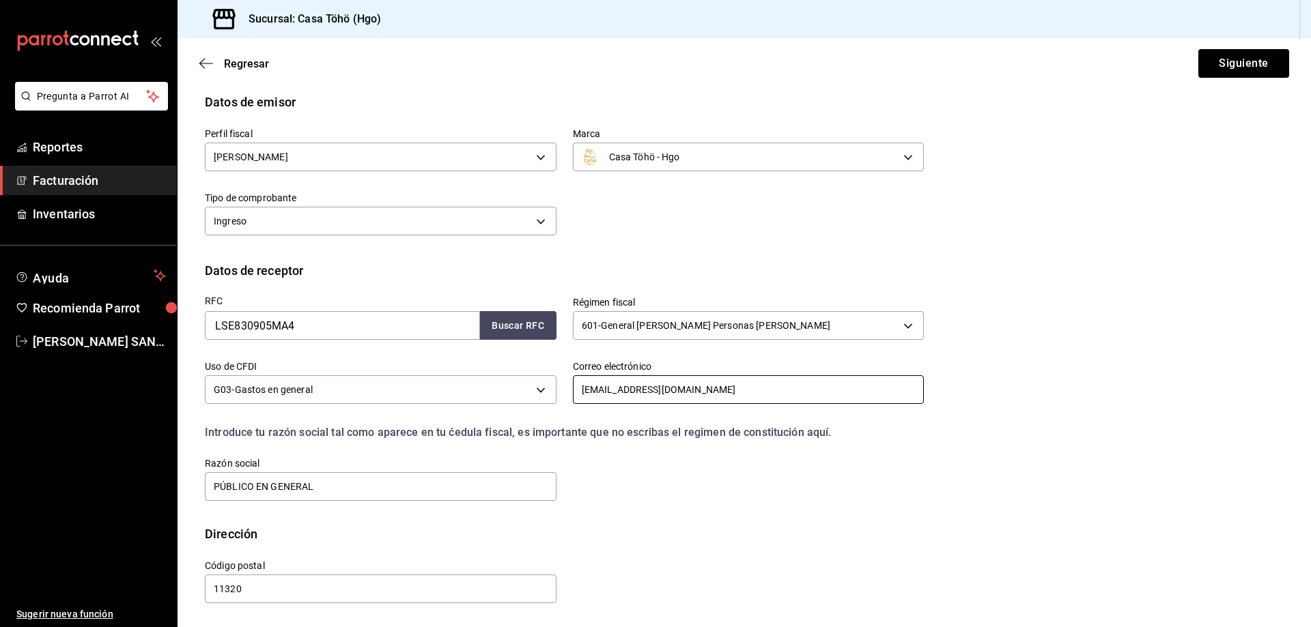
scroll to position [63, 0]
drag, startPoint x: 1298, startPoint y: 252, endPoint x: 1298, endPoint y: 320, distance: 68.3
click at [1298, 320] on div "Datos de emisor Perfil fiscal [PERSON_NAME] 3714fea9-f59b-4145-9474-cc315d4ea63…" at bounding box center [743, 309] width 1133 height 432
click at [717, 257] on div "Perfil fiscal [PERSON_NAME] 3714fea9-f59b-4145-9474-cc315d4ea63f Marca Casa Töh…" at bounding box center [744, 186] width 1079 height 150
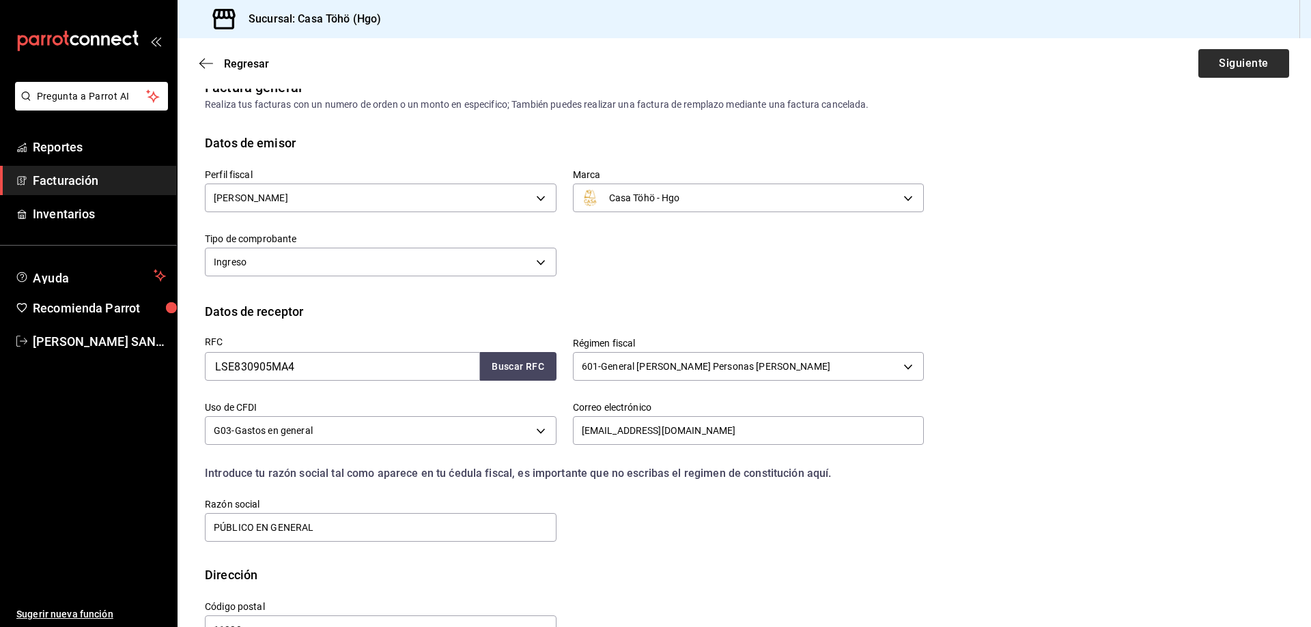
scroll to position [0, 0]
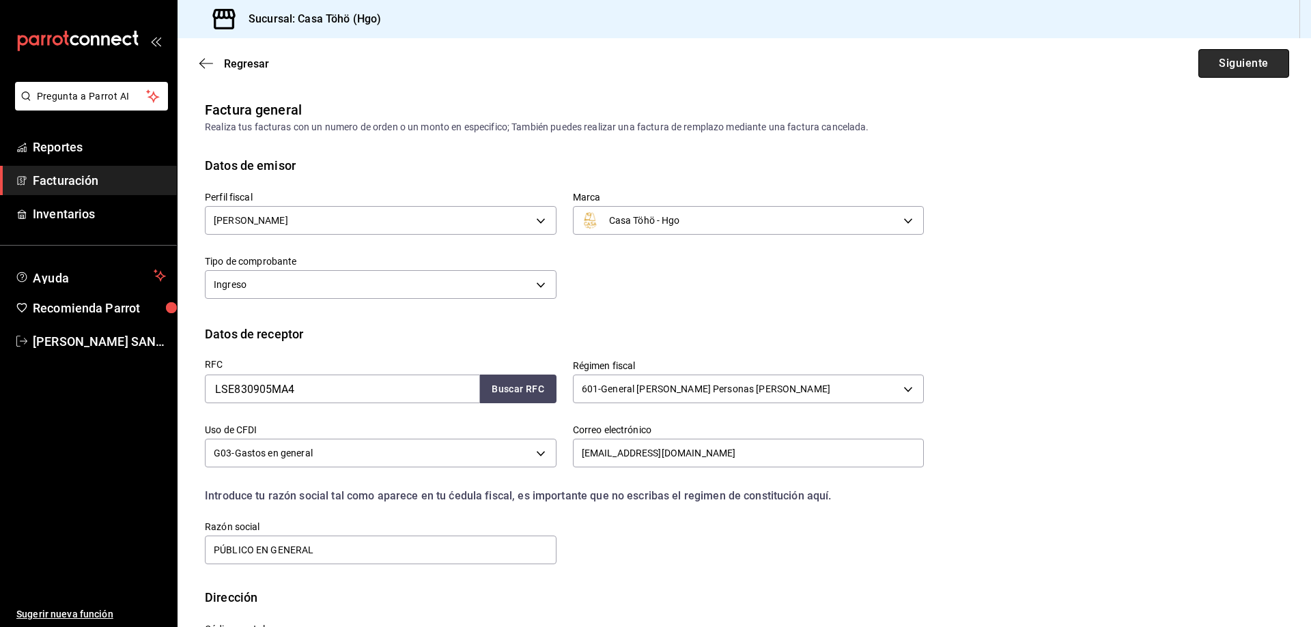
click at [1248, 62] on button "Siguiente" at bounding box center [1243, 63] width 91 height 29
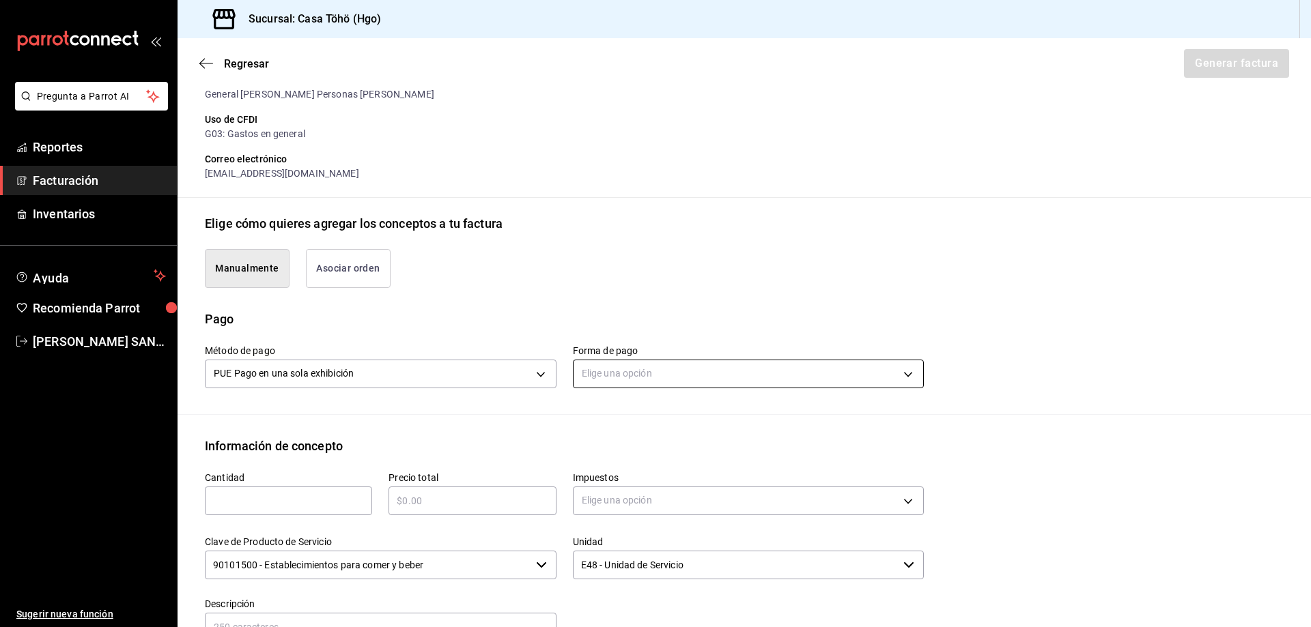
scroll to position [173, 0]
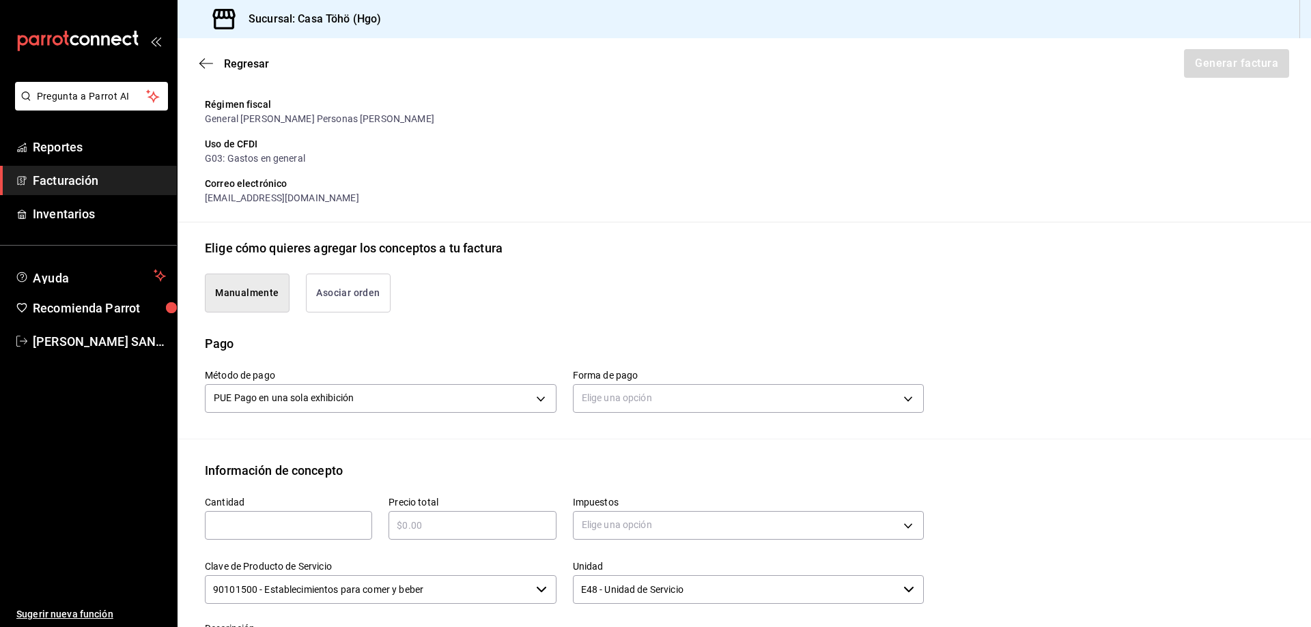
click at [350, 297] on button "Asociar orden" at bounding box center [348, 293] width 85 height 39
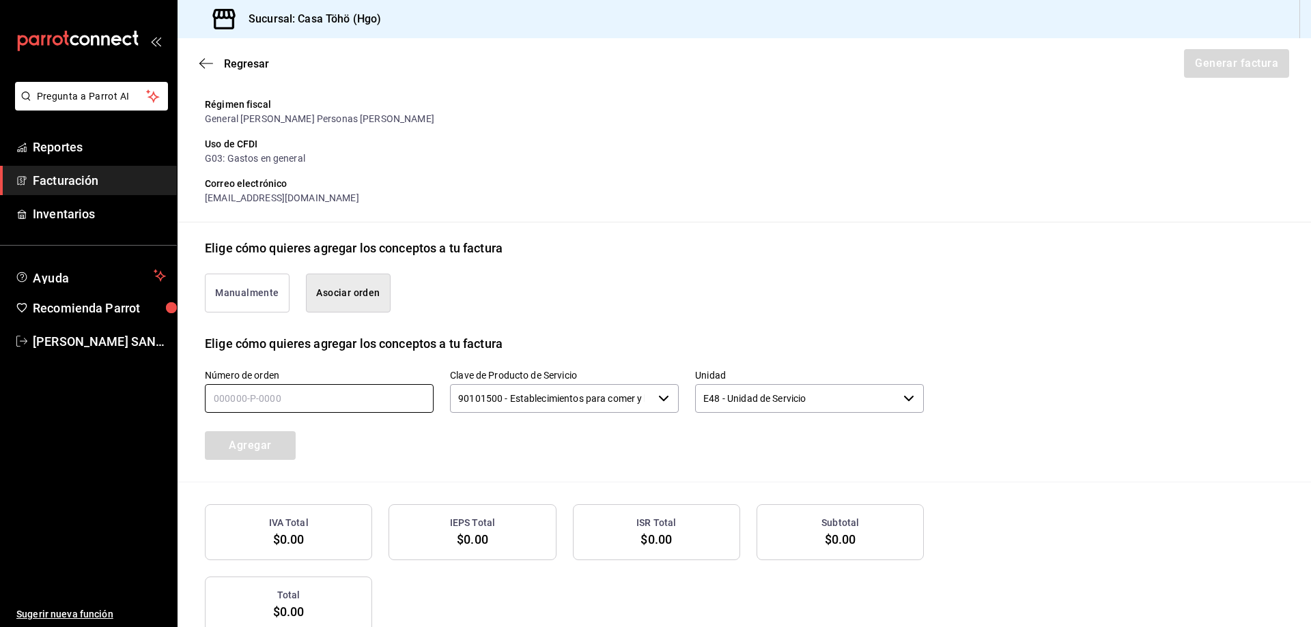
click at [253, 398] on input "text" at bounding box center [319, 398] width 229 height 29
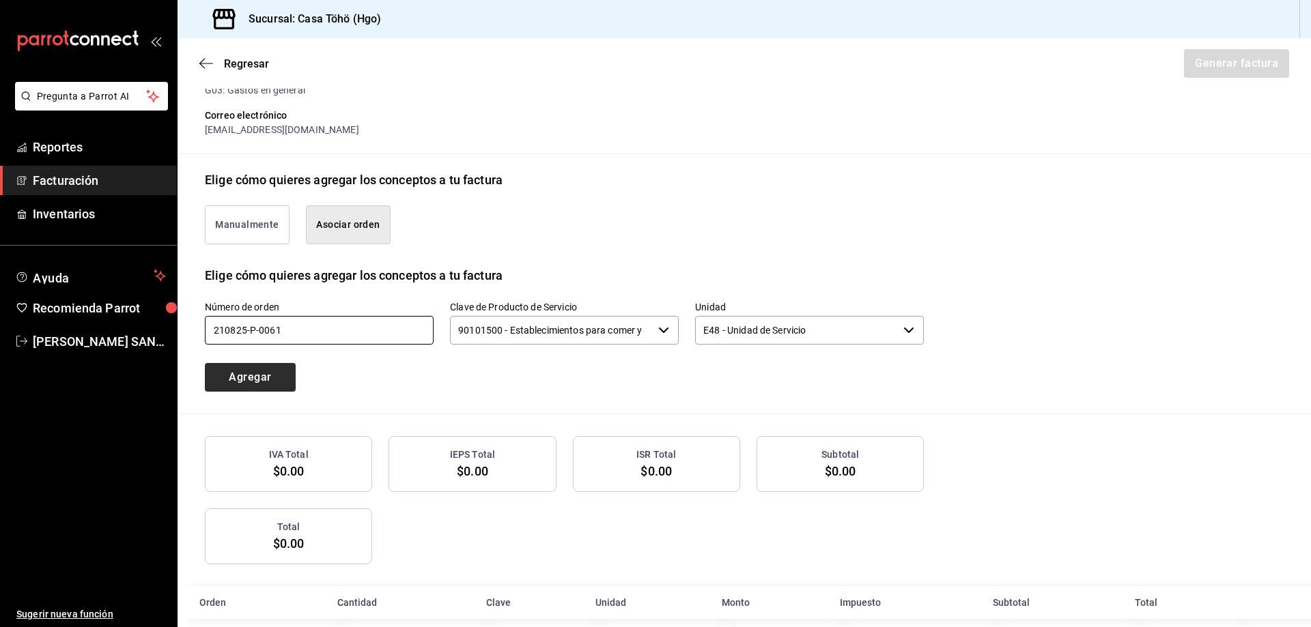
type input "210825-p-0061"
click at [259, 375] on button "Agregar" at bounding box center [250, 377] width 91 height 29
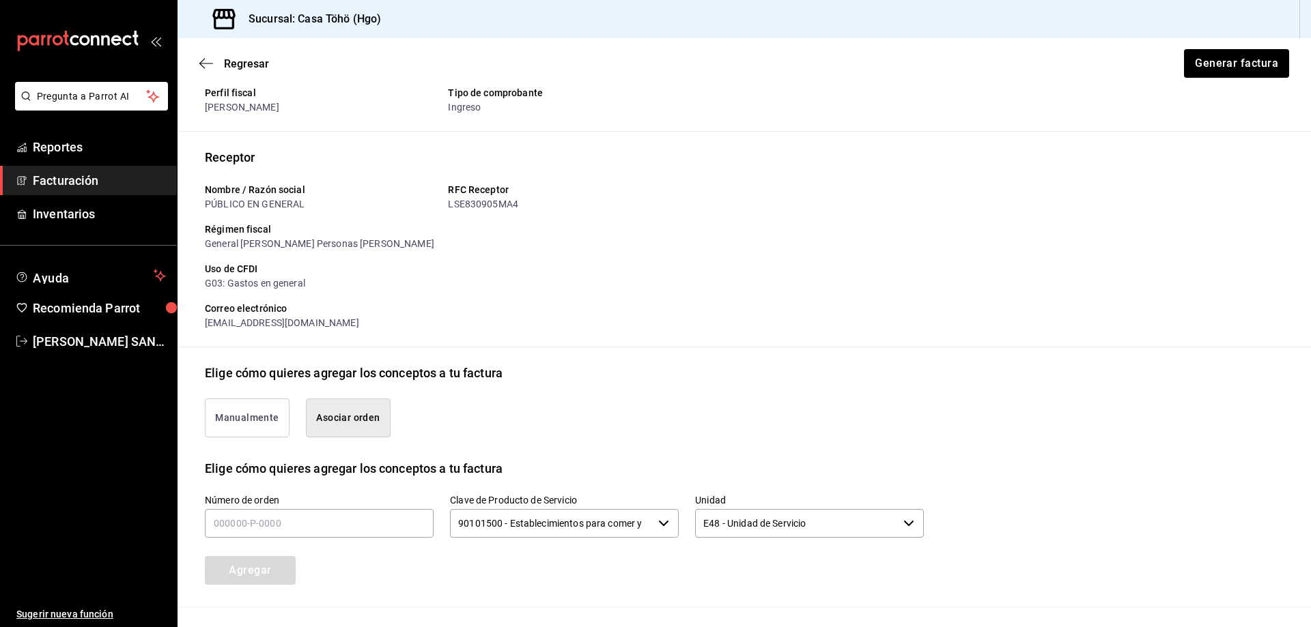
scroll to position [0, 0]
